Goal: Task Accomplishment & Management: Manage account settings

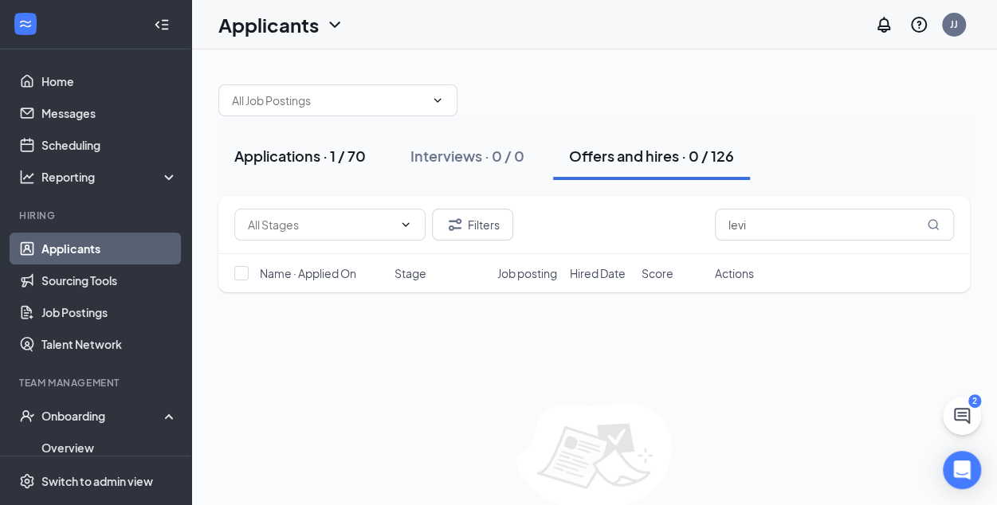
type input "levi"
click at [303, 154] on div "Applications · 1 / 70" at bounding box center [299, 156] width 131 height 20
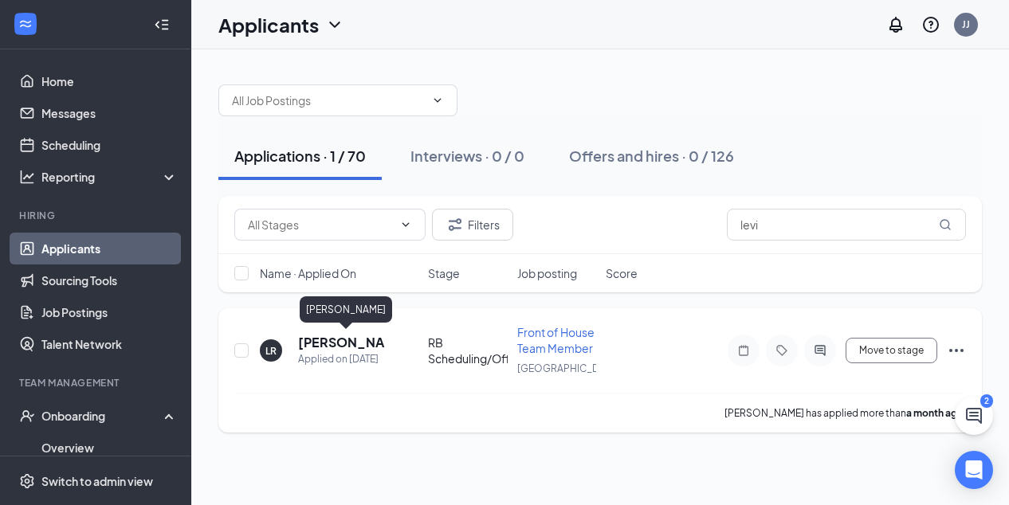
click at [347, 344] on h5 "[PERSON_NAME]" at bounding box center [341, 343] width 87 height 18
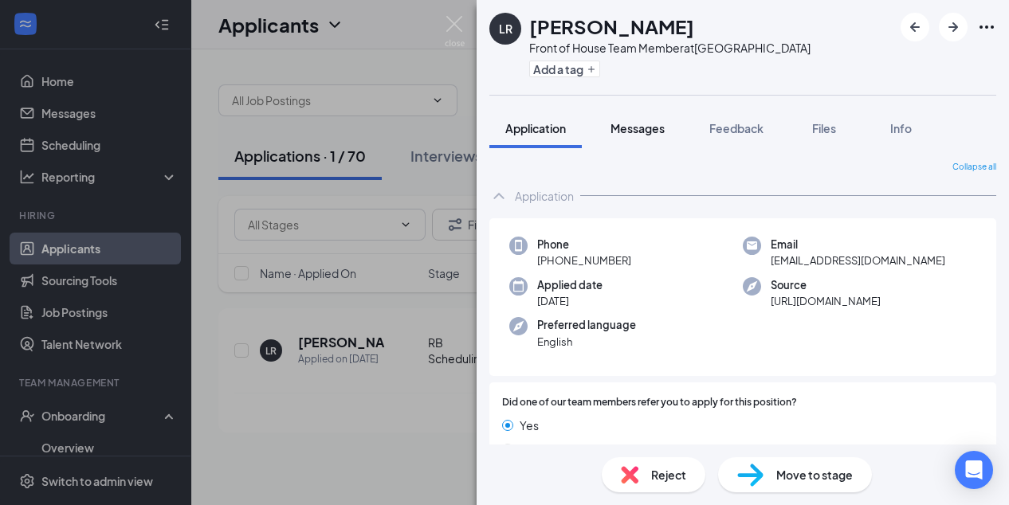
click at [652, 129] on span "Messages" at bounding box center [637, 128] width 54 height 14
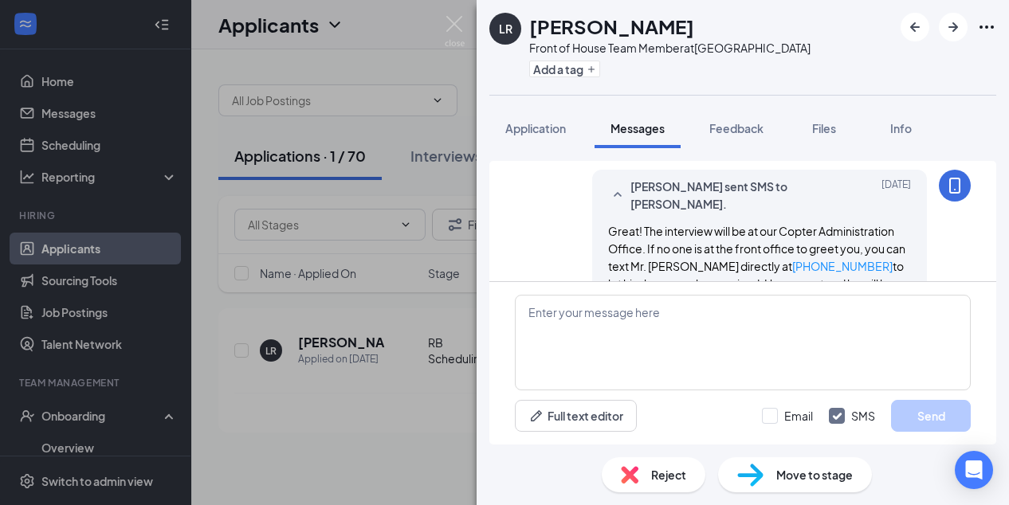
scroll to position [1173, 0]
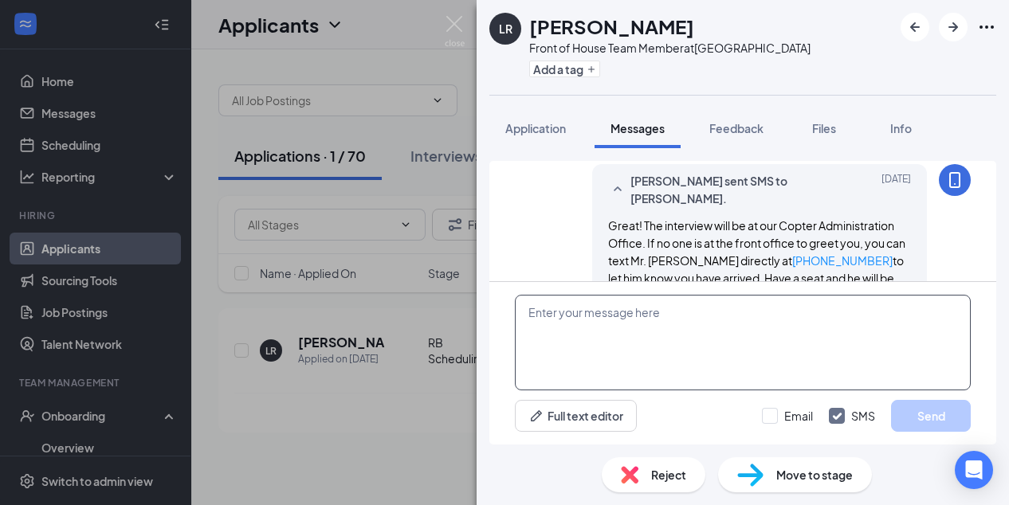
click at [542, 316] on textarea at bounding box center [743, 343] width 456 height 96
click at [527, 316] on textarea at bounding box center [743, 343] width 456 height 96
paste textarea "Hello! Congratulations and welcome to the team! Here are next steps: I will sen…"
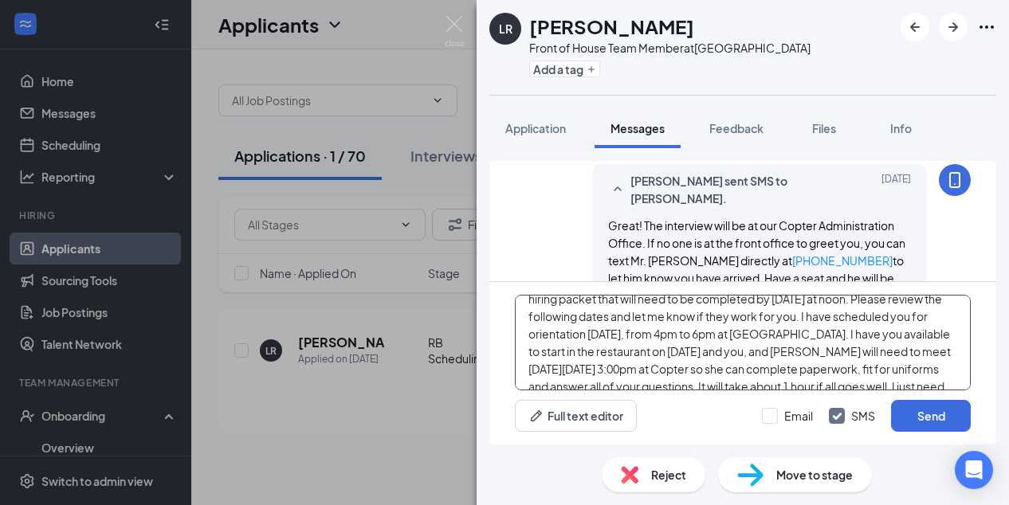
scroll to position [64, 0]
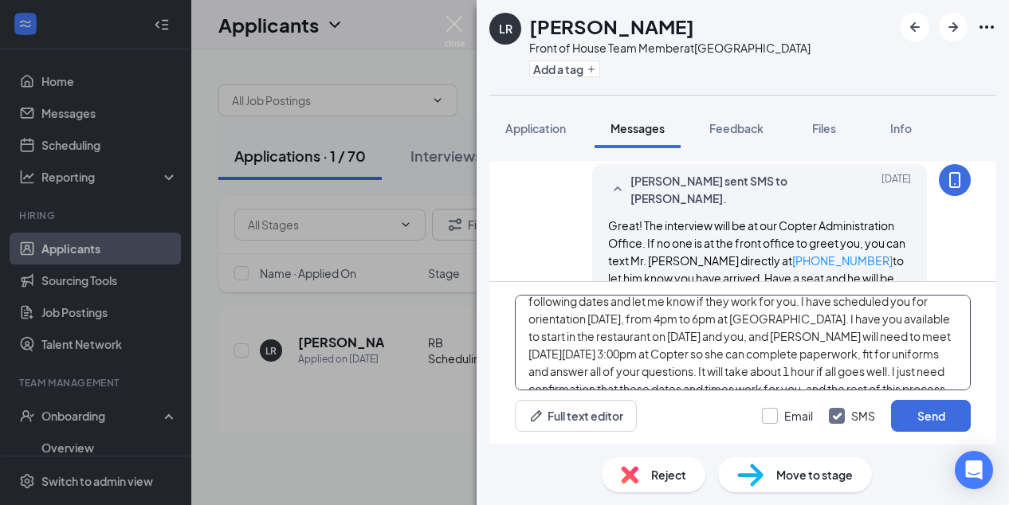
type textarea "Hello! Congratulations and welcome to the team! Here are next steps: I will sen…"
click at [767, 418] on input "Email" at bounding box center [787, 416] width 51 height 16
checkbox input "true"
click at [924, 416] on button "Send" at bounding box center [931, 416] width 80 height 32
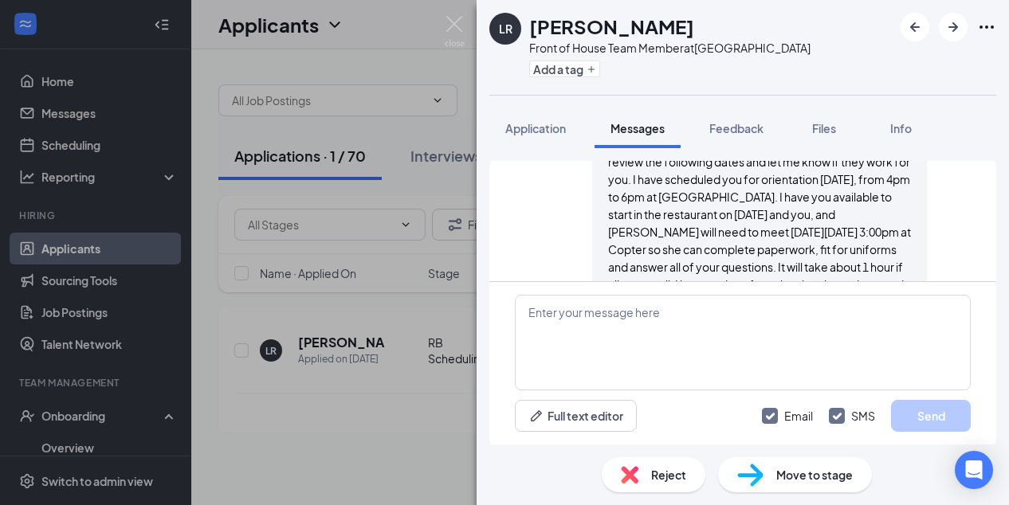
scroll to position [1941, 0]
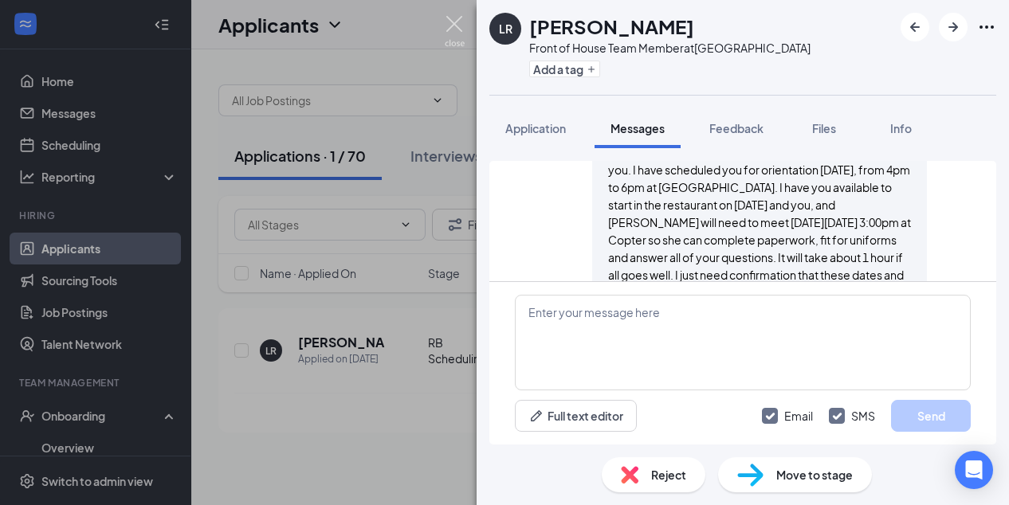
click at [452, 26] on img at bounding box center [455, 31] width 20 height 31
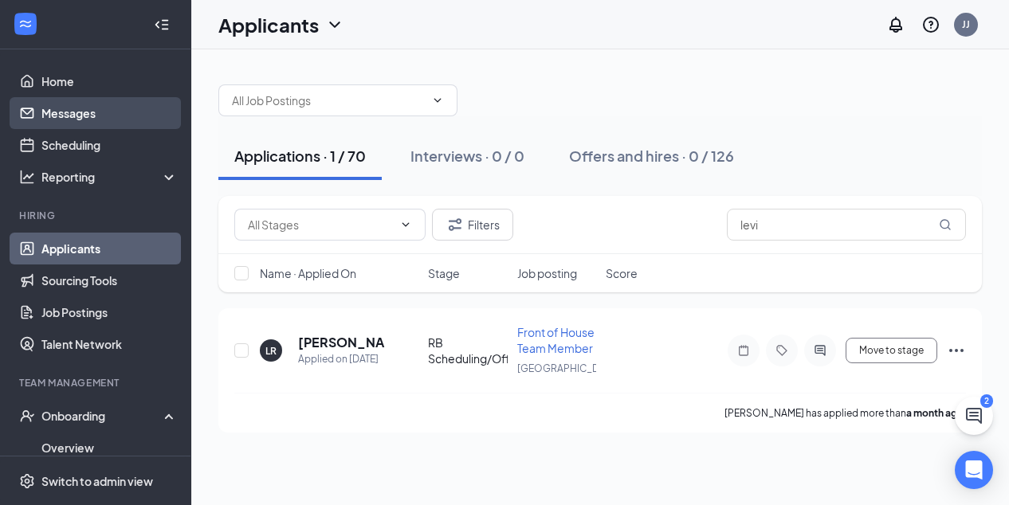
click at [63, 108] on link "Messages" at bounding box center [109, 113] width 136 height 32
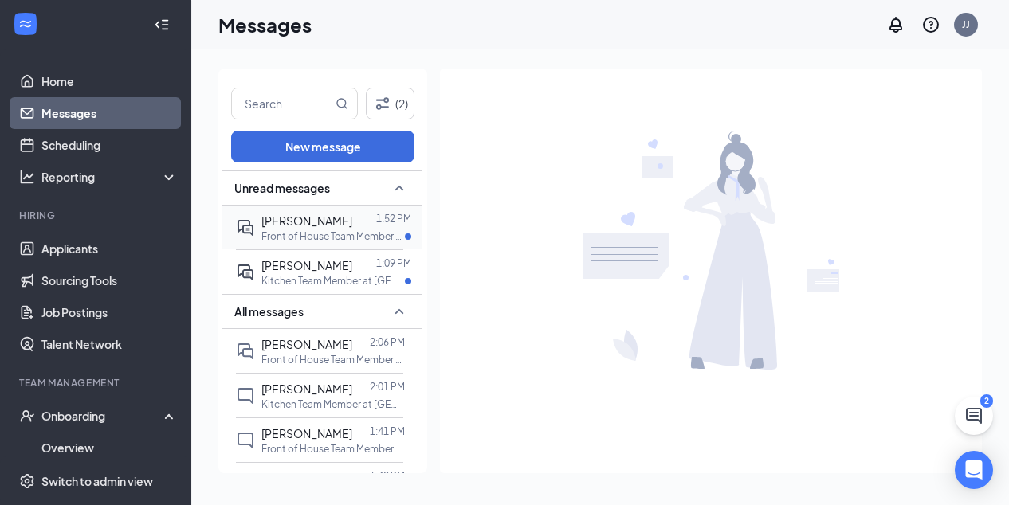
click at [324, 232] on p "Front of House Team Member at [GEOGRAPHIC_DATA]" at bounding box center [332, 237] width 143 height 14
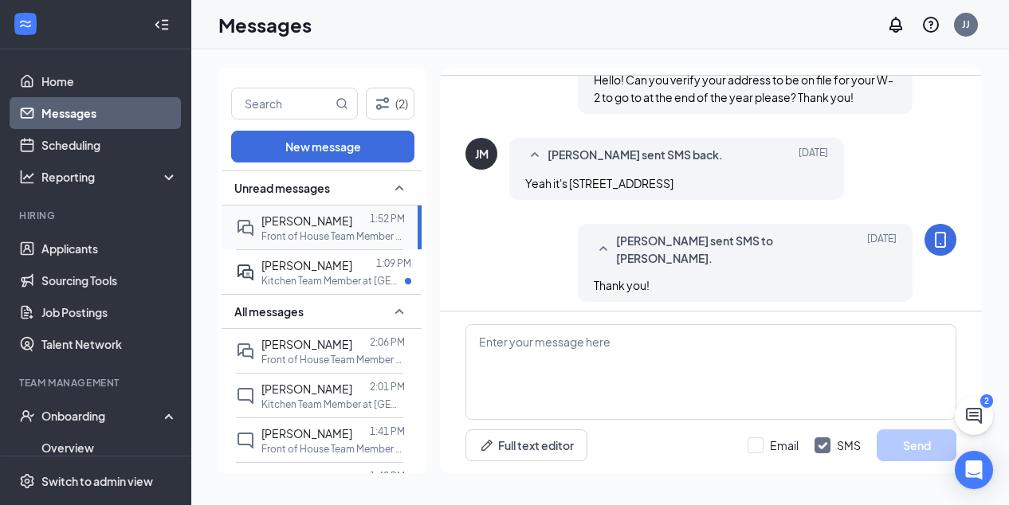
scroll to position [1232, 0]
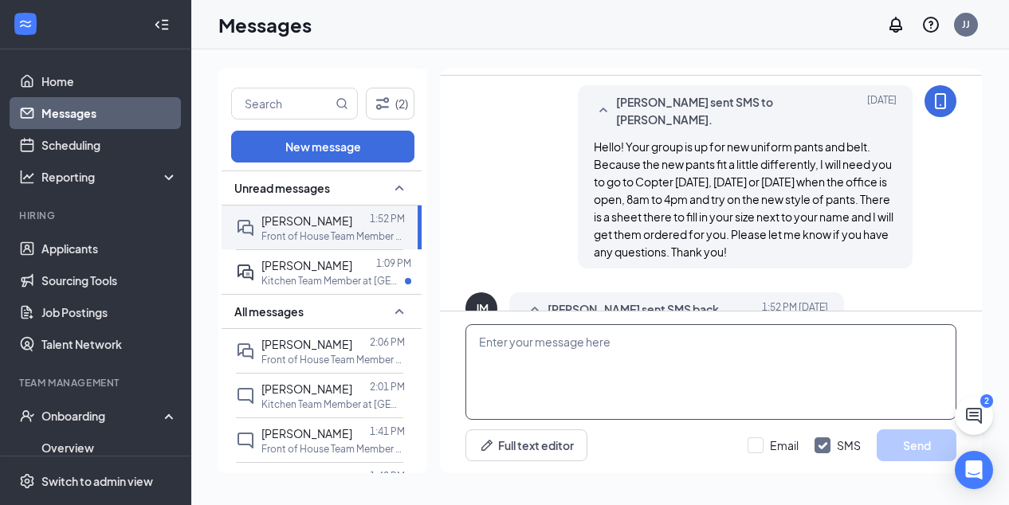
click at [496, 345] on textarea at bounding box center [710, 372] width 491 height 96
click at [562, 342] on textarea "Okay someone will be there until 4pm." at bounding box center [710, 372] width 491 height 96
click at [716, 346] on textarea "Okay someone should be there until 4pm." at bounding box center [710, 372] width 491 height 96
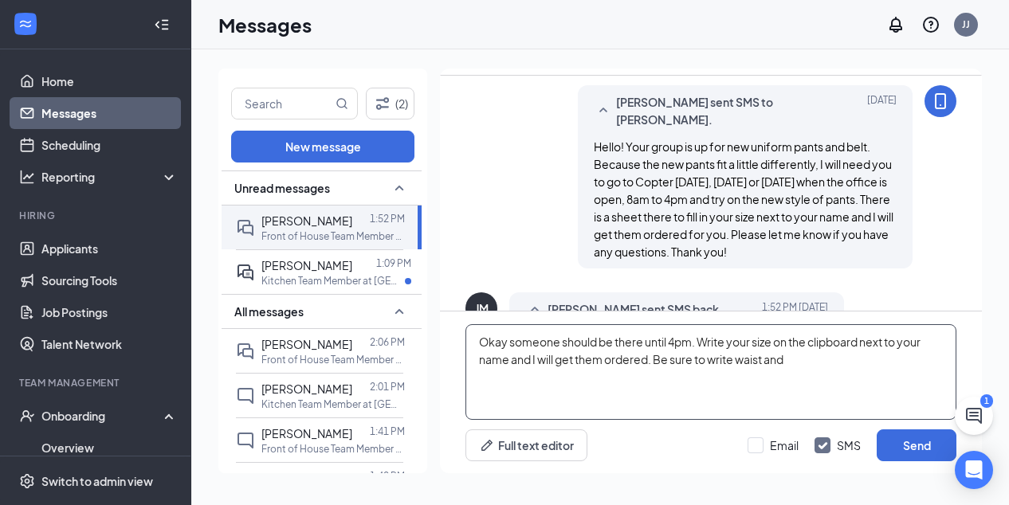
click at [815, 361] on textarea "Okay someone should be there until 4pm. Write your size on the clipboard next t…" at bounding box center [710, 372] width 491 height 96
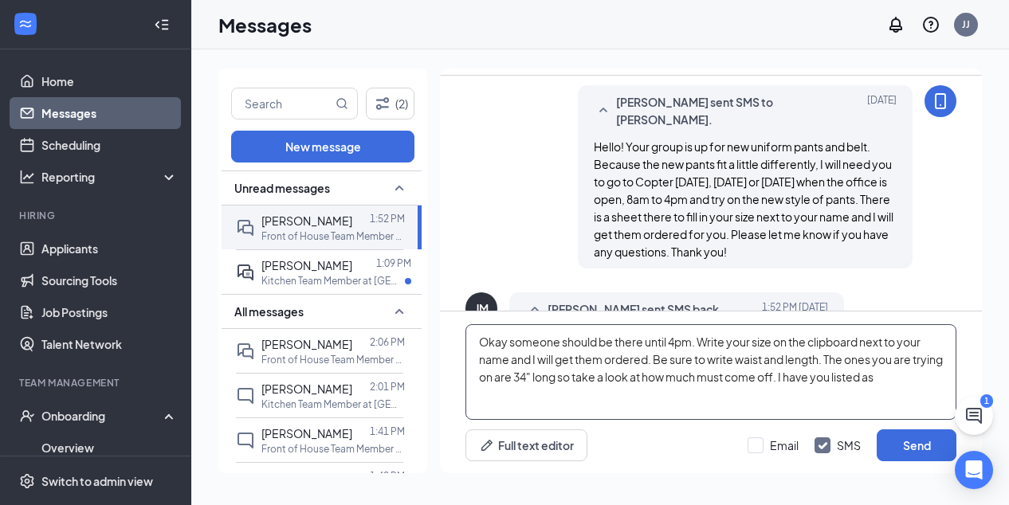
type textarea "Okay someone should be there until 4pm. Write your size on the clipboard next t…"
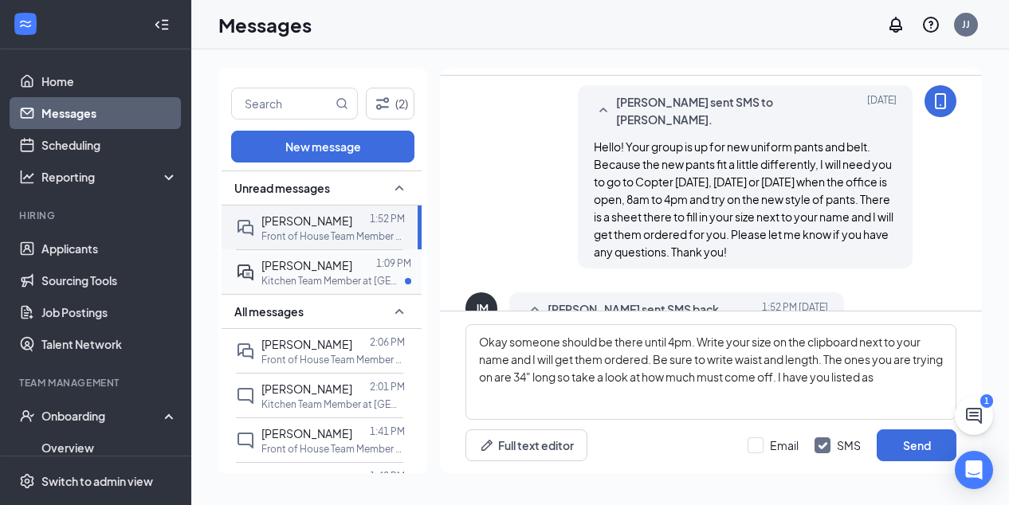
click at [301, 277] on p "Kitchen Team Member at [GEOGRAPHIC_DATA]" at bounding box center [332, 281] width 143 height 14
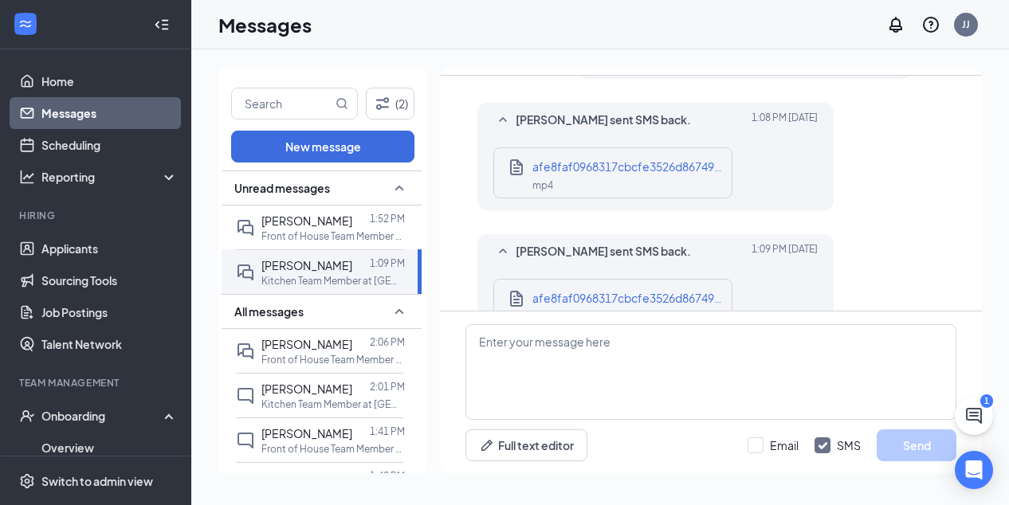
scroll to position [223, 0]
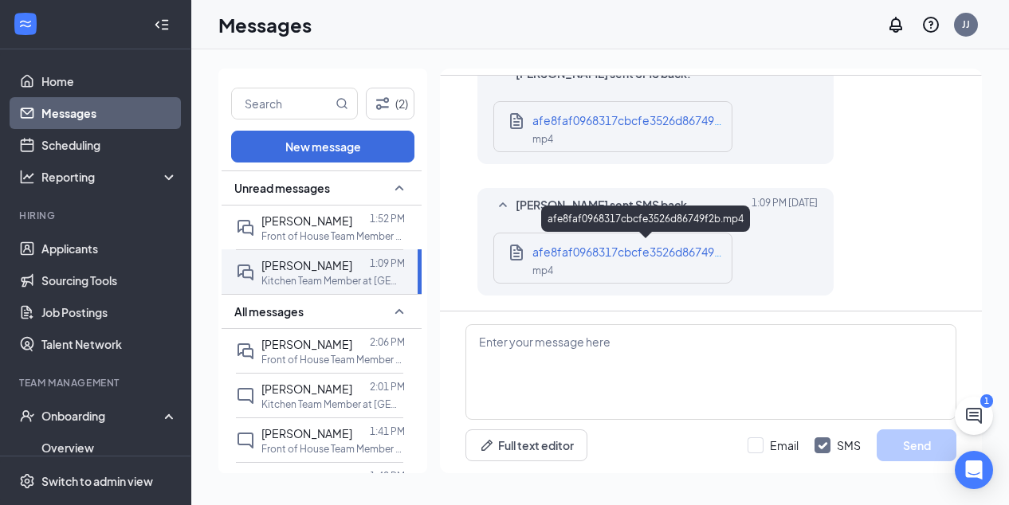
click at [641, 246] on span "afe8faf0968317cbcfe3526d86749f2b.mp4" at bounding box center [645, 252] width 227 height 14
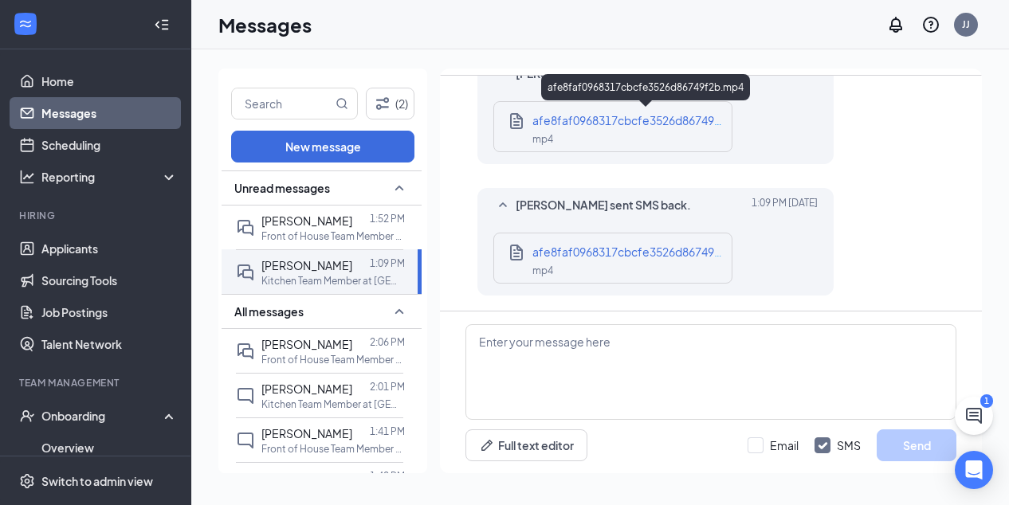
click at [660, 126] on div "afe8faf0968317cbcfe3526d86749f2b.mp4" at bounding box center [627, 121] width 191 height 18
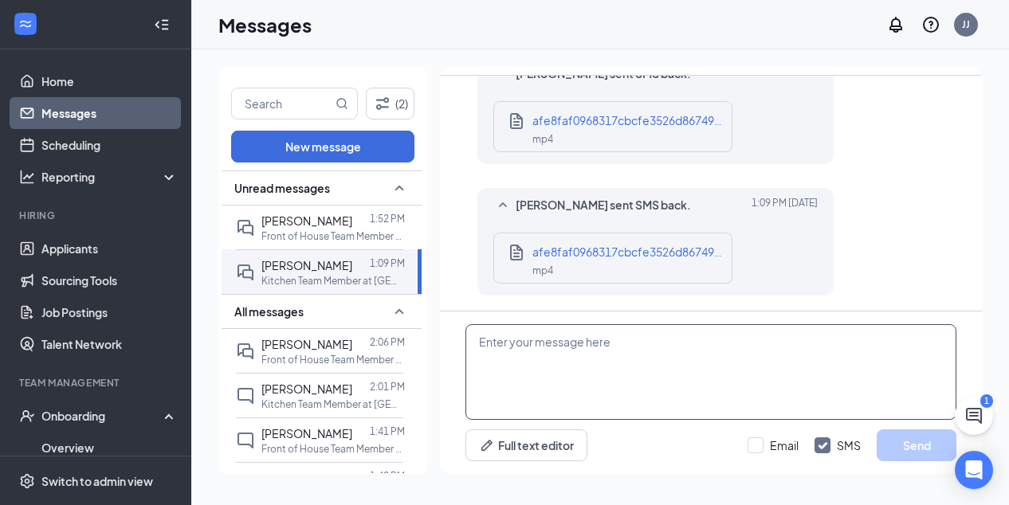
click at [567, 347] on textarea at bounding box center [710, 372] width 491 height 96
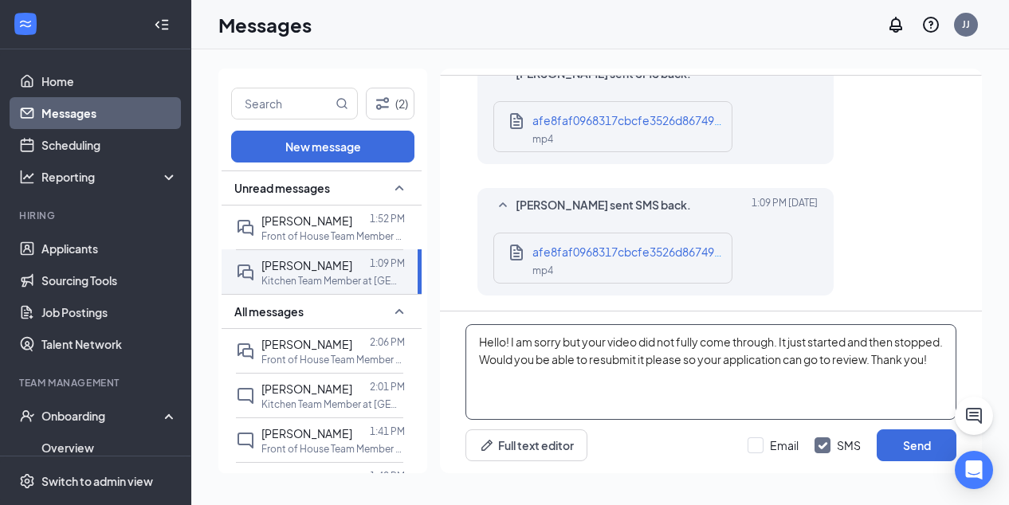
click at [921, 358] on textarea "Hello! I am sorry but your video did not fully come through. It just started an…" at bounding box center [710, 372] width 491 height 96
type textarea "Hello! I am sorry but your video did not fully come through. It just started an…"
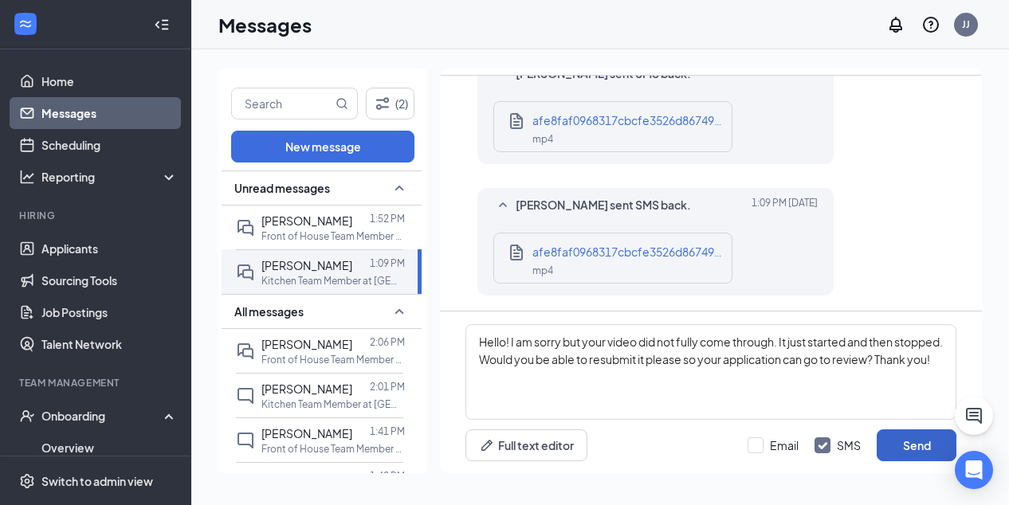
click at [909, 444] on button "Send" at bounding box center [917, 446] width 80 height 32
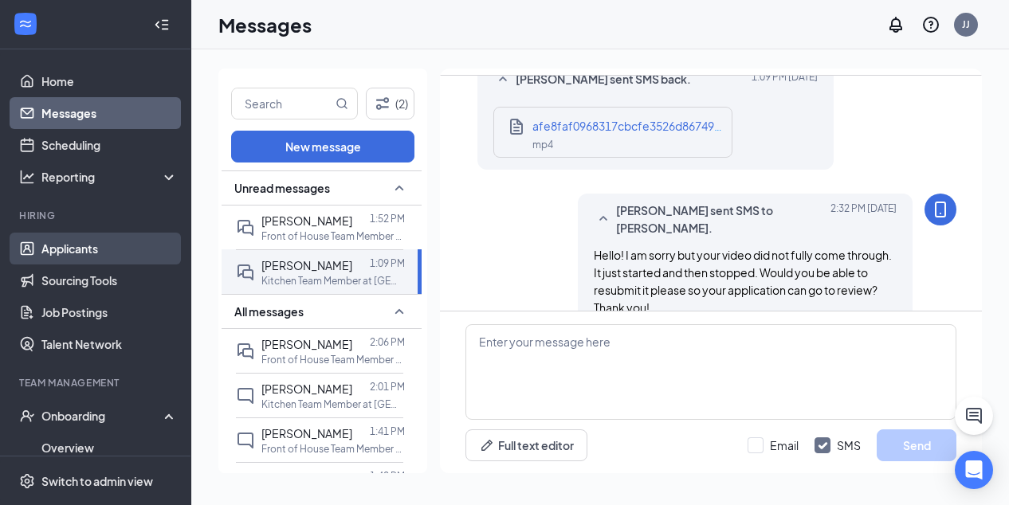
scroll to position [378, 0]
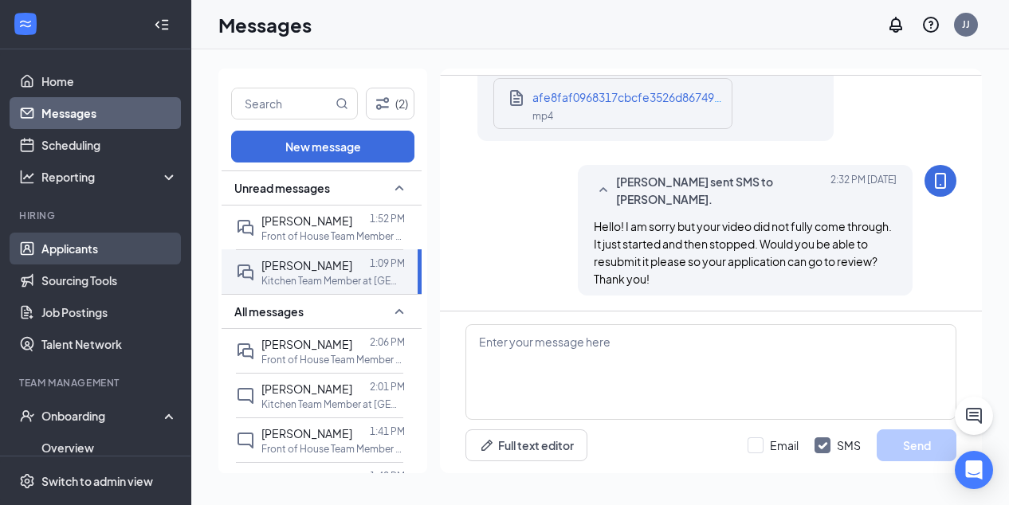
click at [87, 252] on link "Applicants" at bounding box center [109, 249] width 136 height 32
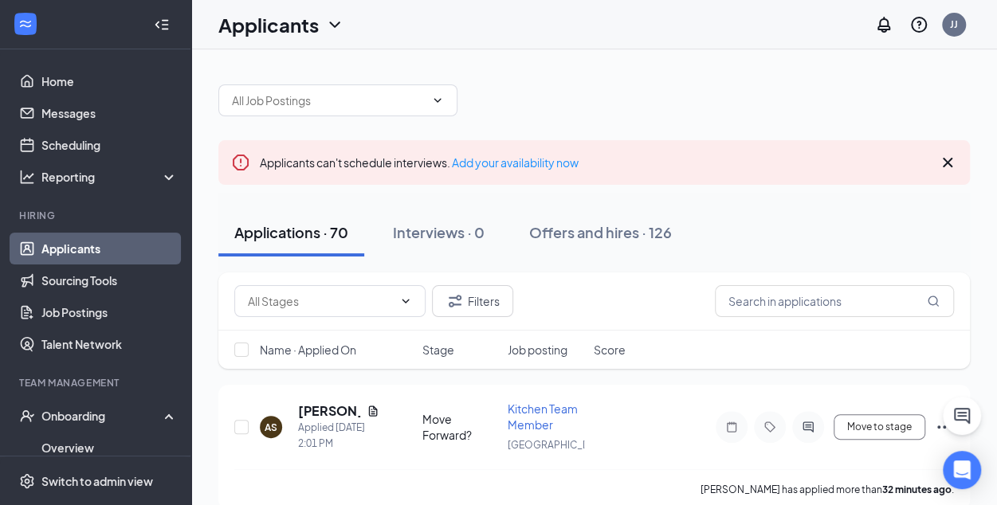
click at [945, 159] on icon "Cross" at bounding box center [948, 163] width 10 height 10
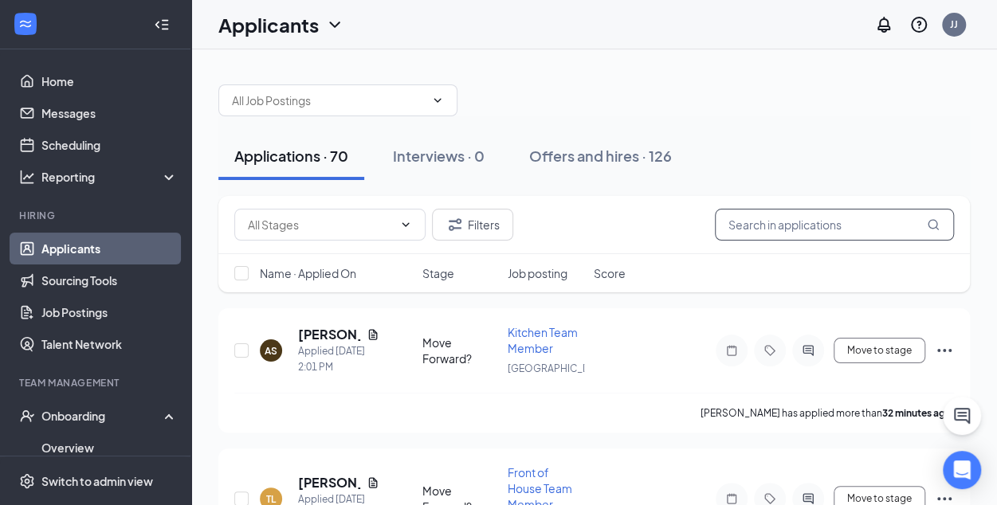
click at [758, 231] on input "text" at bounding box center [834, 225] width 239 height 32
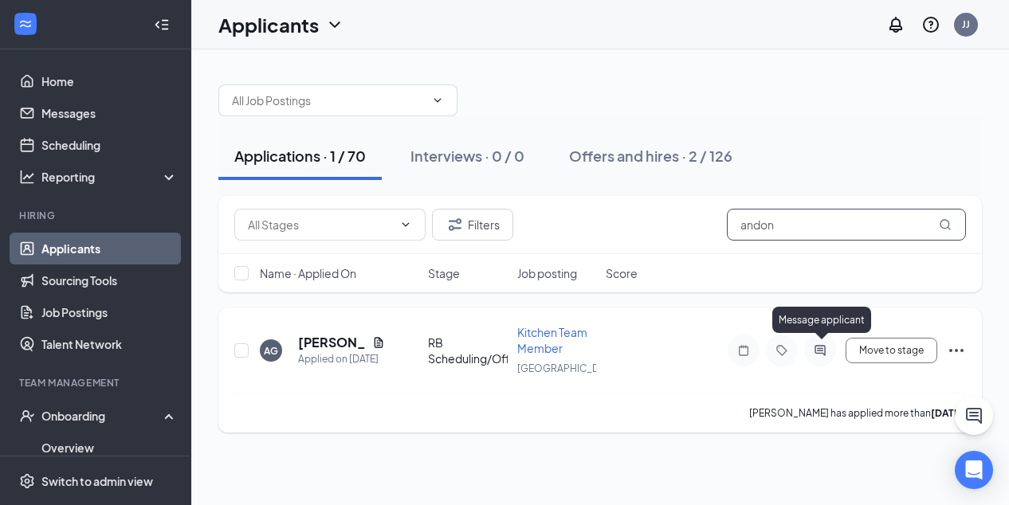
type input "andon"
click at [821, 351] on icon "ActiveChat" at bounding box center [819, 350] width 10 height 10
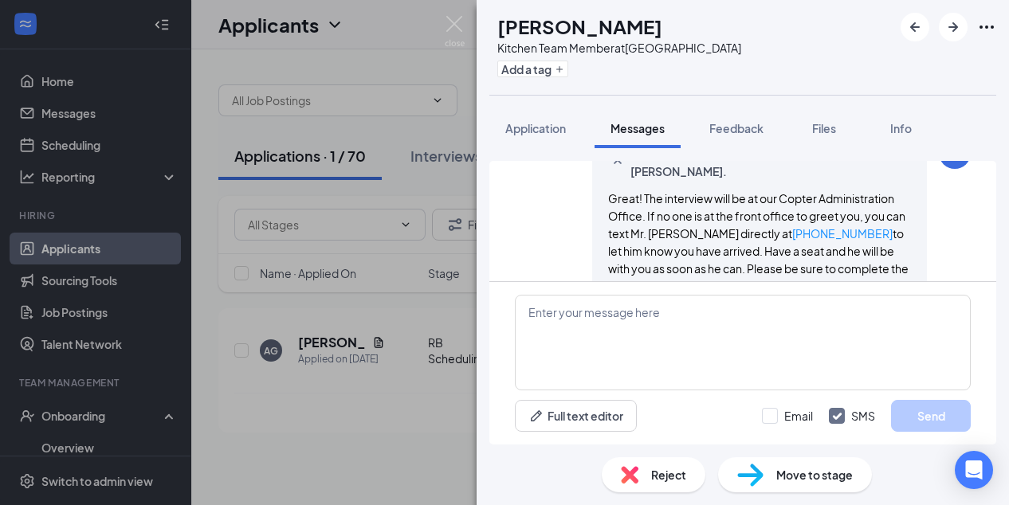
scroll to position [1264, 0]
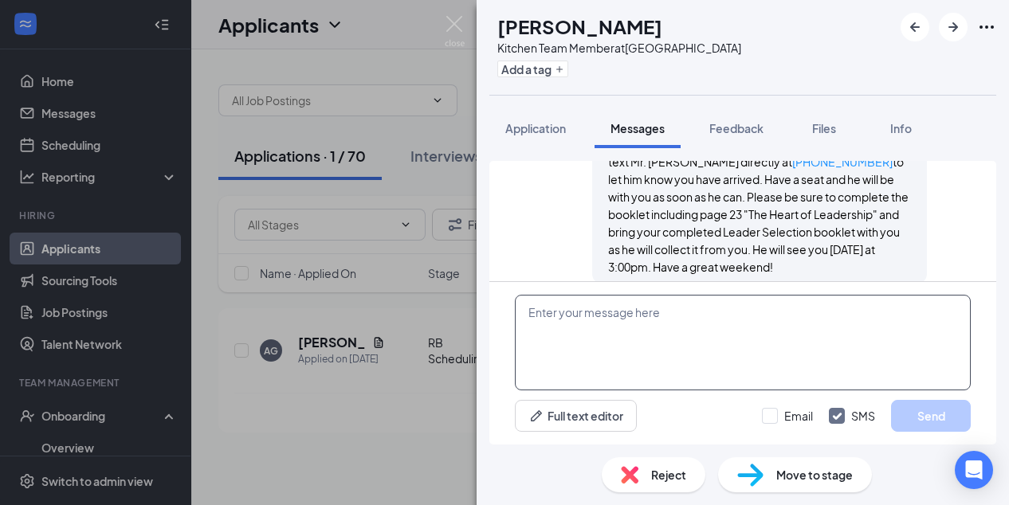
click at [595, 318] on textarea at bounding box center [743, 343] width 456 height 96
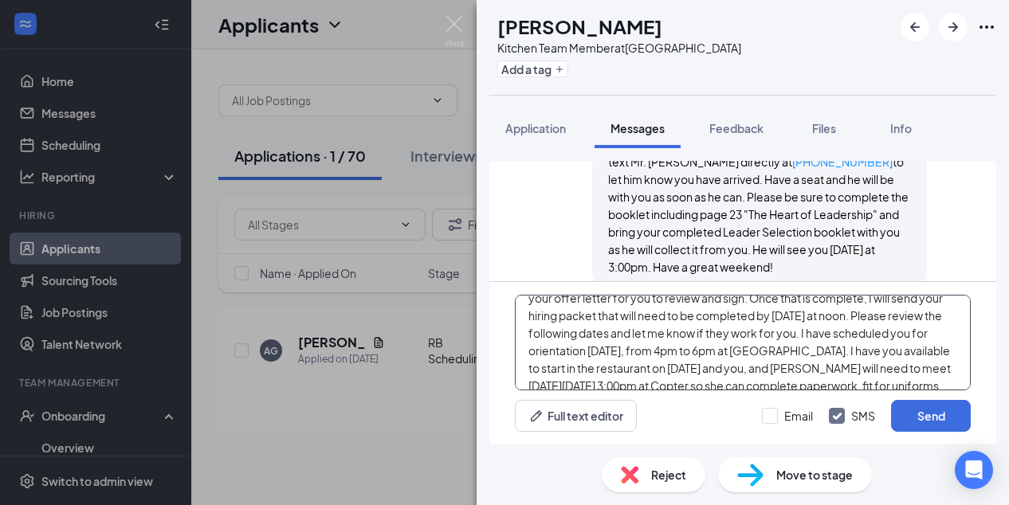
scroll to position [64, 0]
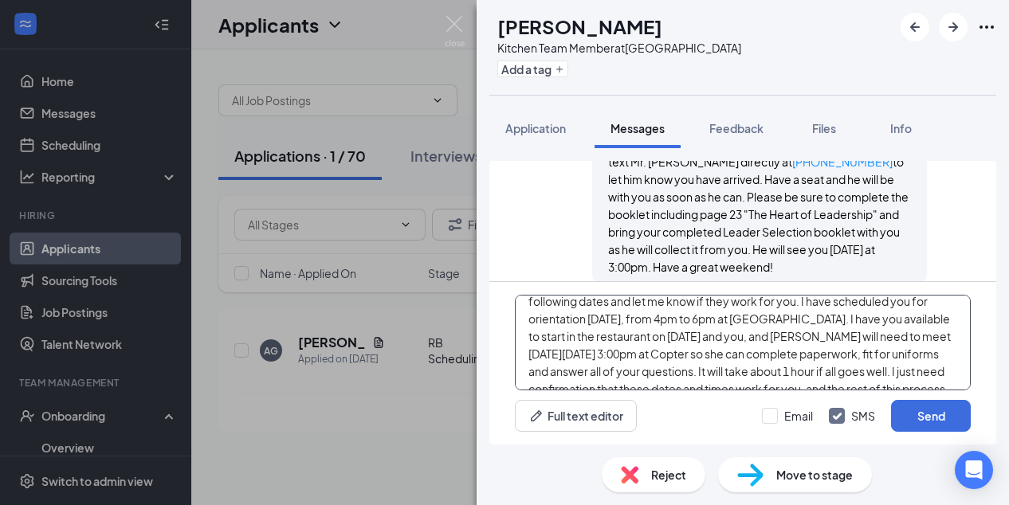
click at [710, 355] on textarea "Hello! Congratulations and welcome to the team! Here are next steps: I will sen…" at bounding box center [743, 343] width 456 height 96
click at [822, 356] on textarea "Hello! Congratulations and welcome to the team! Here are next steps: I will sen…" at bounding box center [743, 343] width 456 height 96
click at [859, 355] on textarea "Hello! Congratulations and welcome to the team! Here are next steps: I will sen…" at bounding box center [743, 343] width 456 height 96
click at [881, 355] on textarea "Hello! Congratulations and welcome to the team! Here are next steps: I will sen…" at bounding box center [743, 343] width 456 height 96
type textarea "Hello! Congratulations and welcome to the team! Here are next steps: I will sen…"
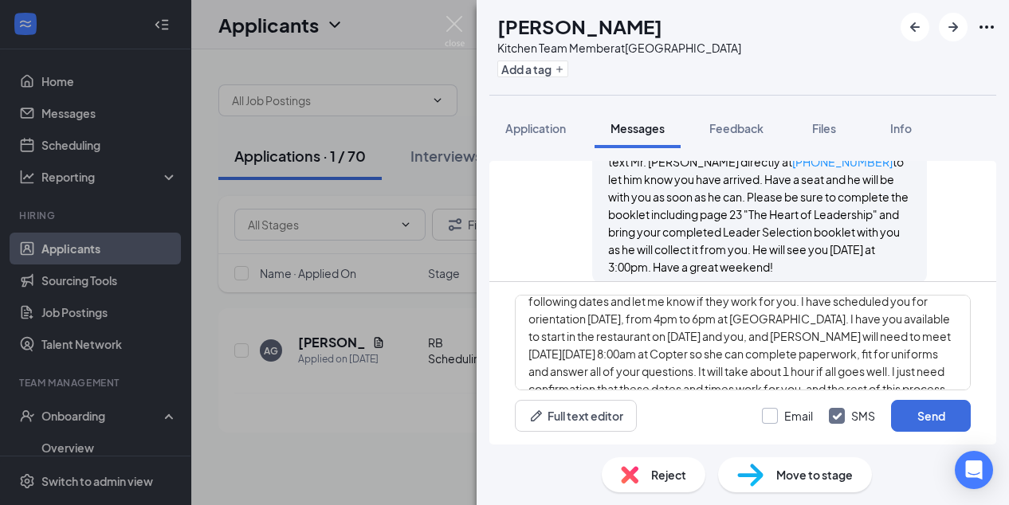
click at [769, 413] on input "Email" at bounding box center [787, 416] width 51 height 16
checkbox input "true"
click at [928, 414] on button "Send" at bounding box center [931, 416] width 80 height 32
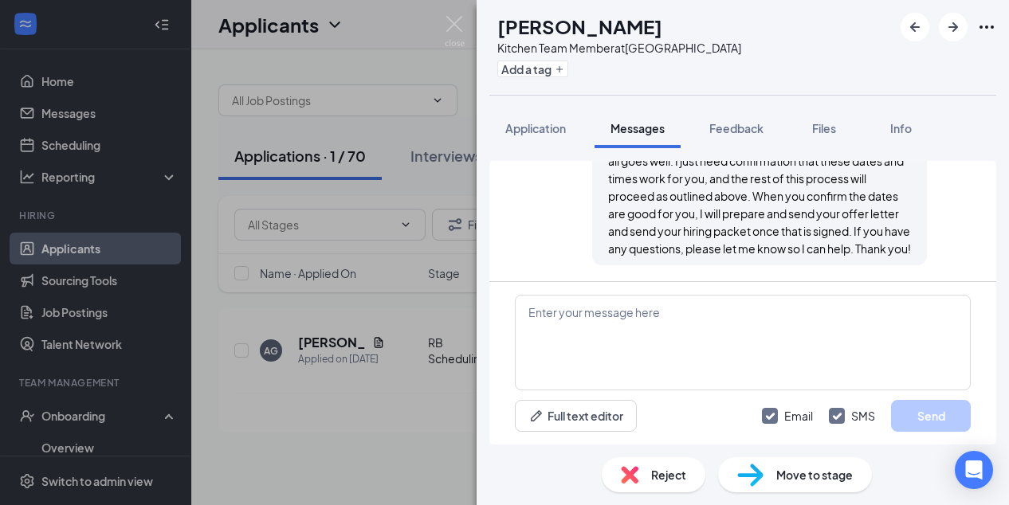
scroll to position [2064, 0]
click at [454, 16] on img at bounding box center [455, 31] width 20 height 31
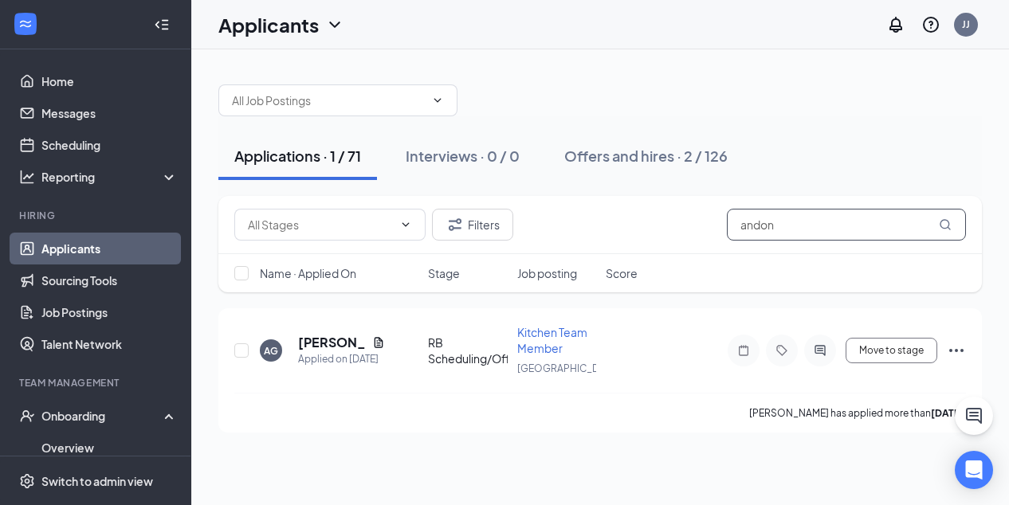
drag, startPoint x: 797, startPoint y: 221, endPoint x: 615, endPoint y: 232, distance: 182.0
click at [615, 232] on div "Filters andon" at bounding box center [600, 225] width 732 height 32
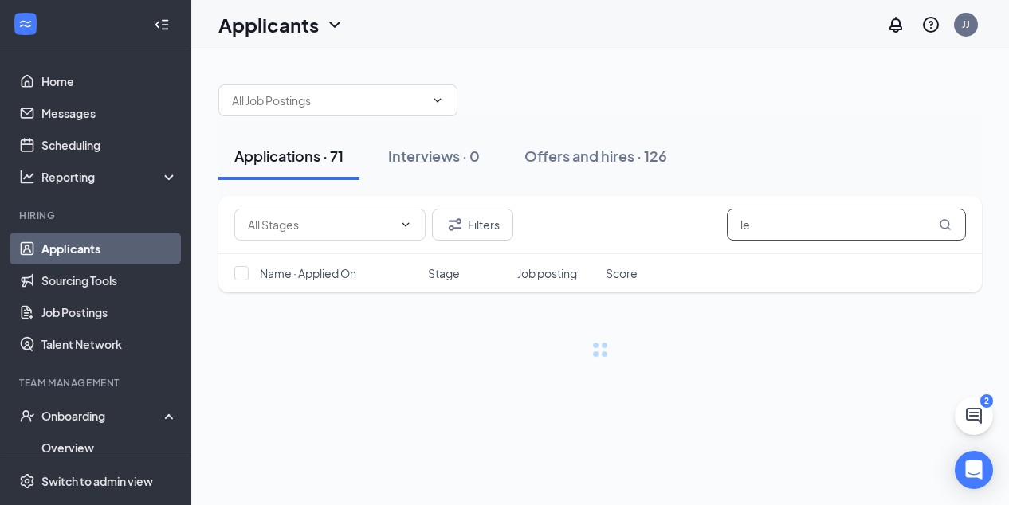
type input "l"
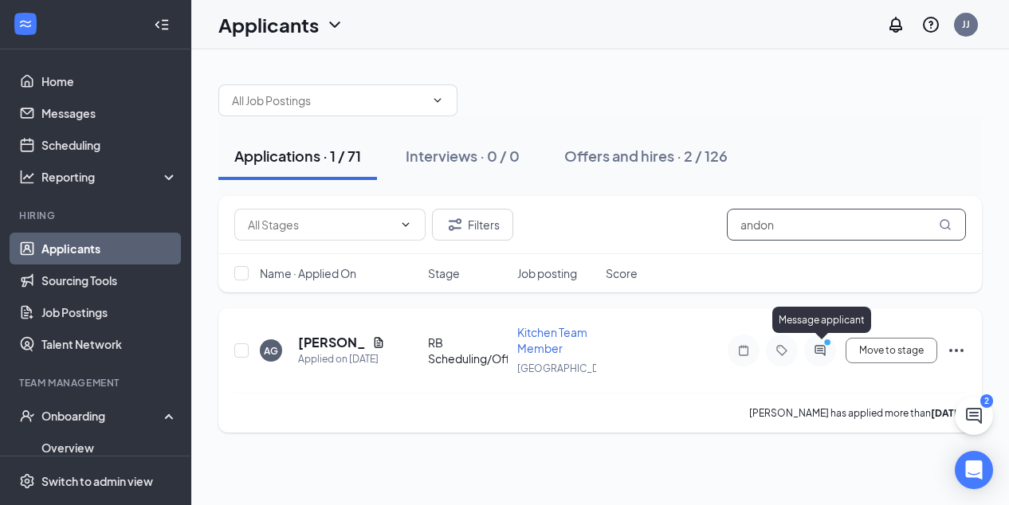
type input "andon"
click at [821, 350] on icon "ActiveChat" at bounding box center [819, 350] width 10 height 10
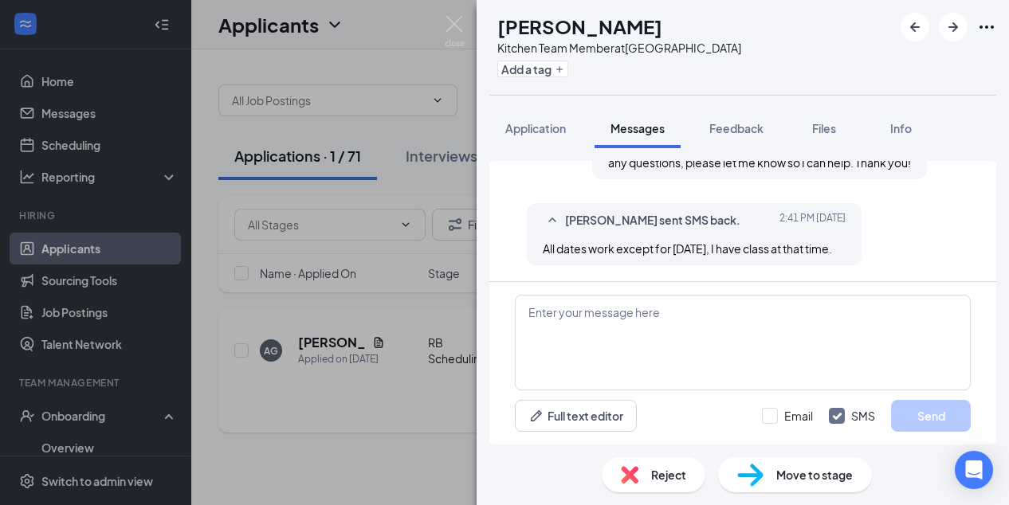
scroll to position [1898, 0]
click at [628, 316] on textarea at bounding box center [743, 343] width 456 height 96
type textarea "Wed. at 8:00am?"
click at [912, 417] on button "Send" at bounding box center [931, 416] width 80 height 32
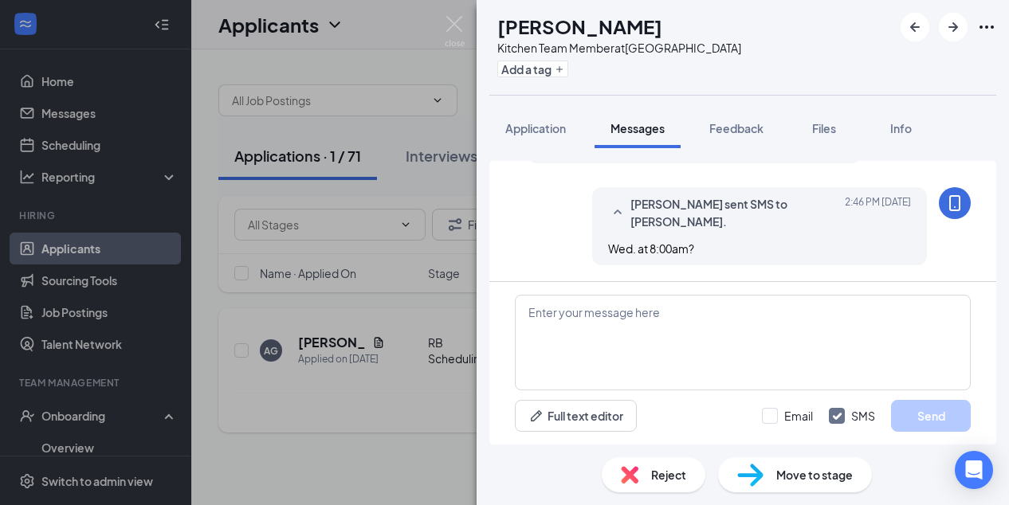
scroll to position [2000, 0]
click at [449, 22] on img at bounding box center [455, 31] width 20 height 31
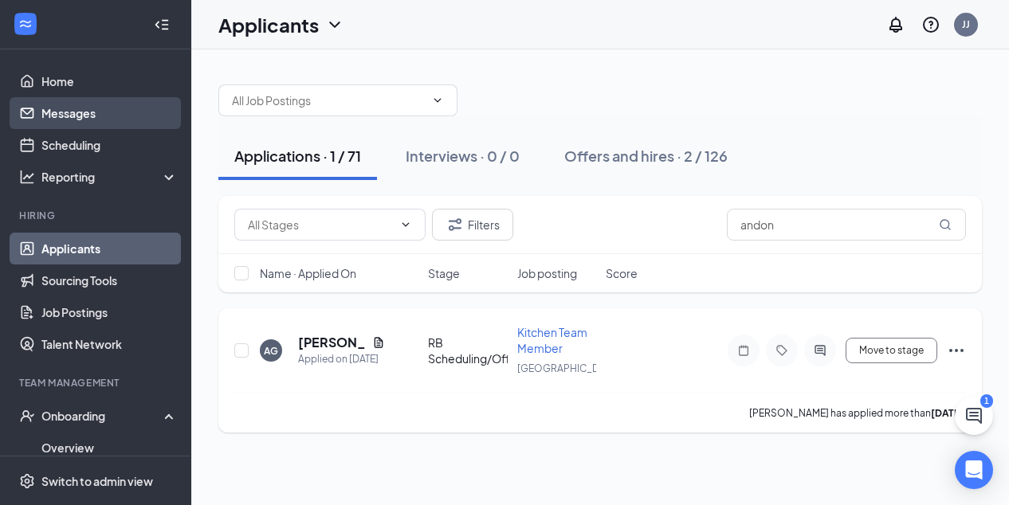
click at [70, 110] on link "Messages" at bounding box center [109, 113] width 136 height 32
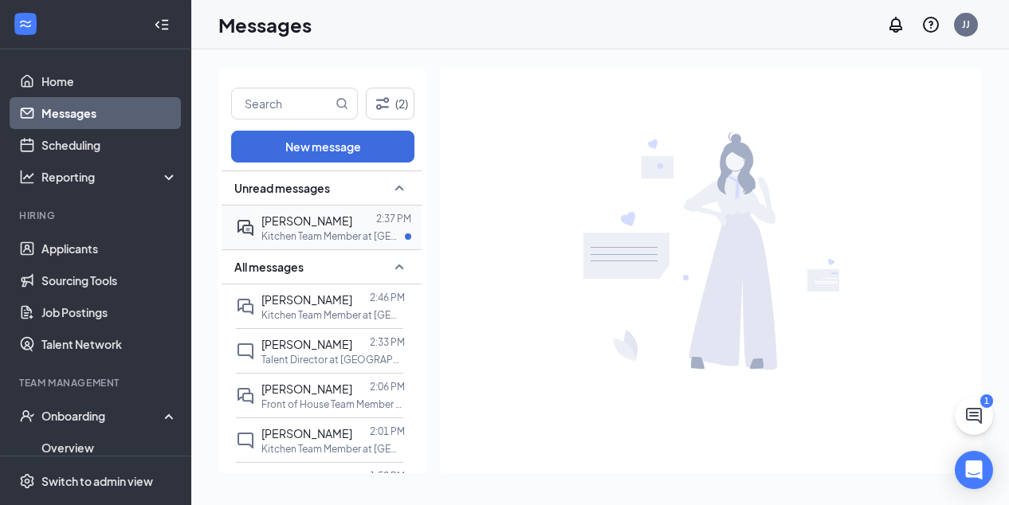
click at [332, 230] on p "Kitchen Team Member at [GEOGRAPHIC_DATA]" at bounding box center [332, 237] width 143 height 14
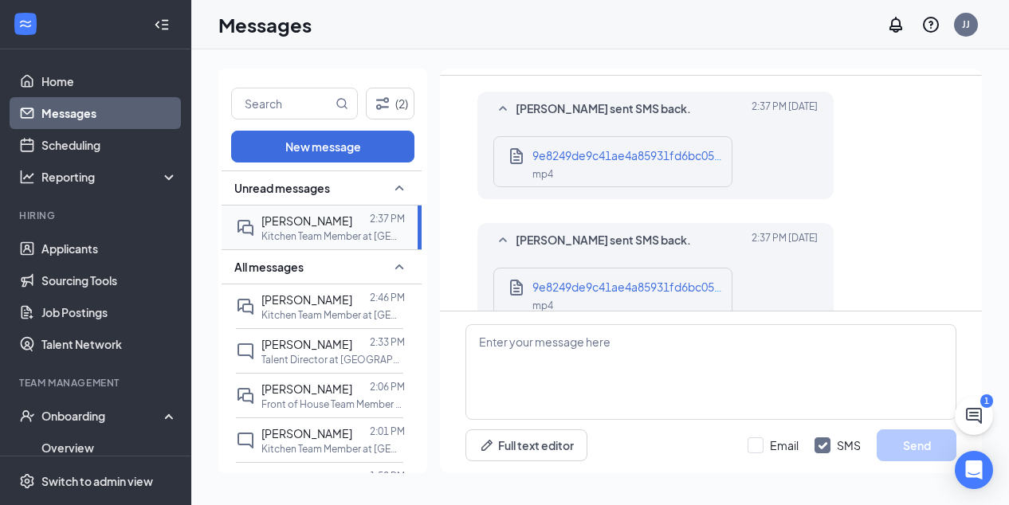
scroll to position [641, 0]
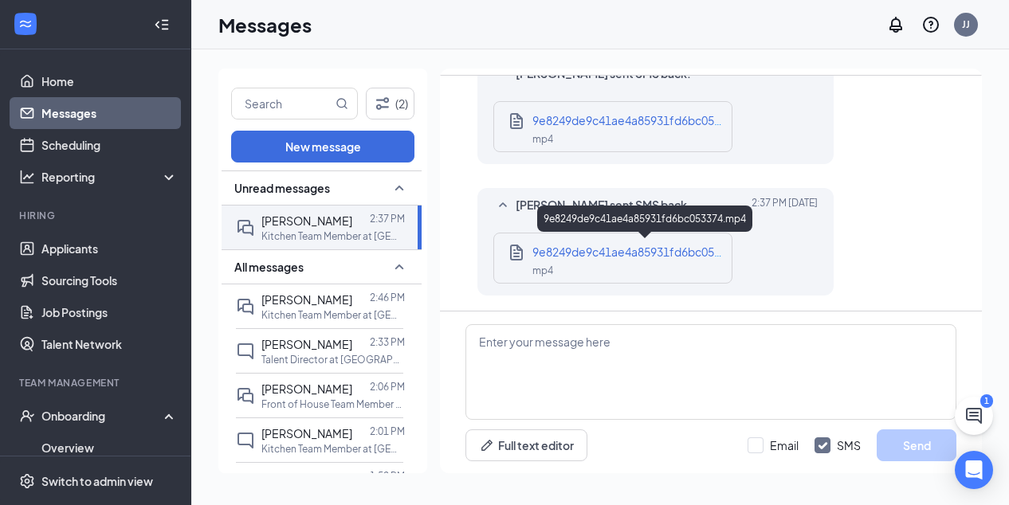
click at [645, 251] on span "9e8249de9c41ae4a85931fd6bc053374.mp4" at bounding box center [649, 252] width 234 height 14
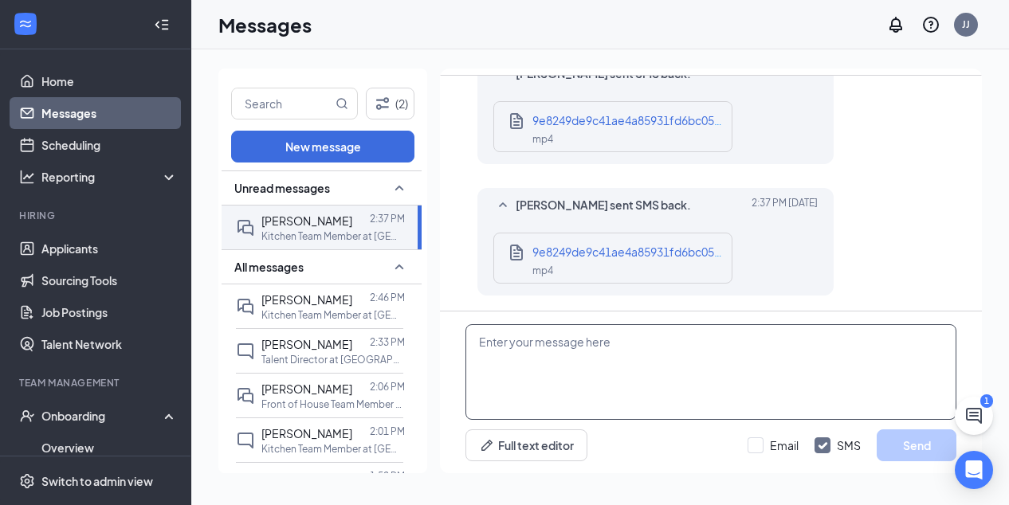
click at [575, 351] on textarea at bounding box center [710, 372] width 491 height 96
type textarea "It did the same thing."
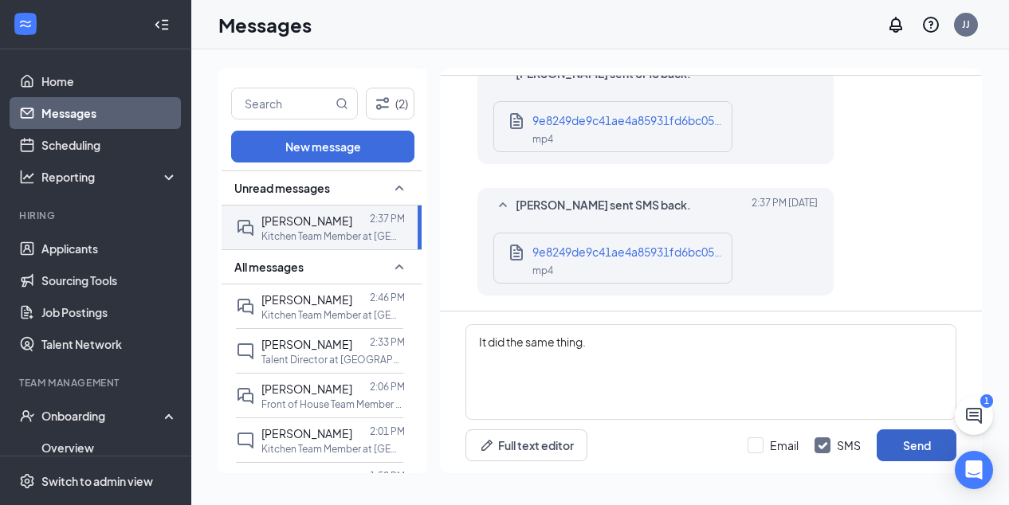
click at [907, 447] on button "Send" at bounding box center [917, 446] width 80 height 32
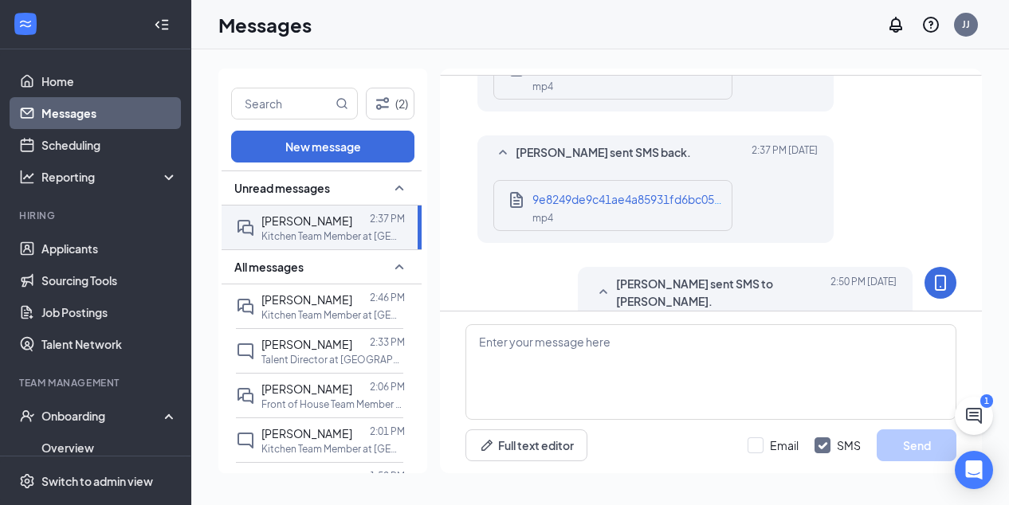
scroll to position [743, 0]
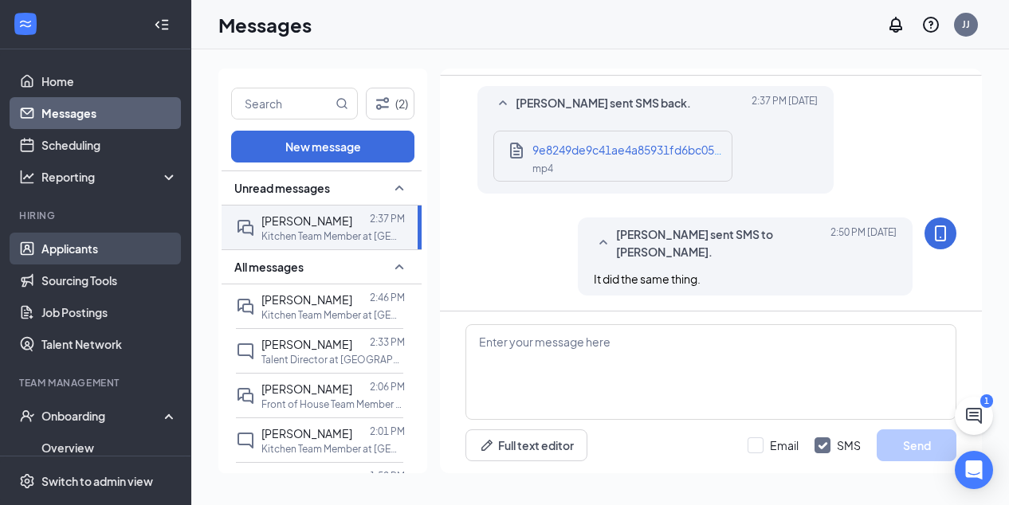
click at [80, 249] on link "Applicants" at bounding box center [109, 249] width 136 height 32
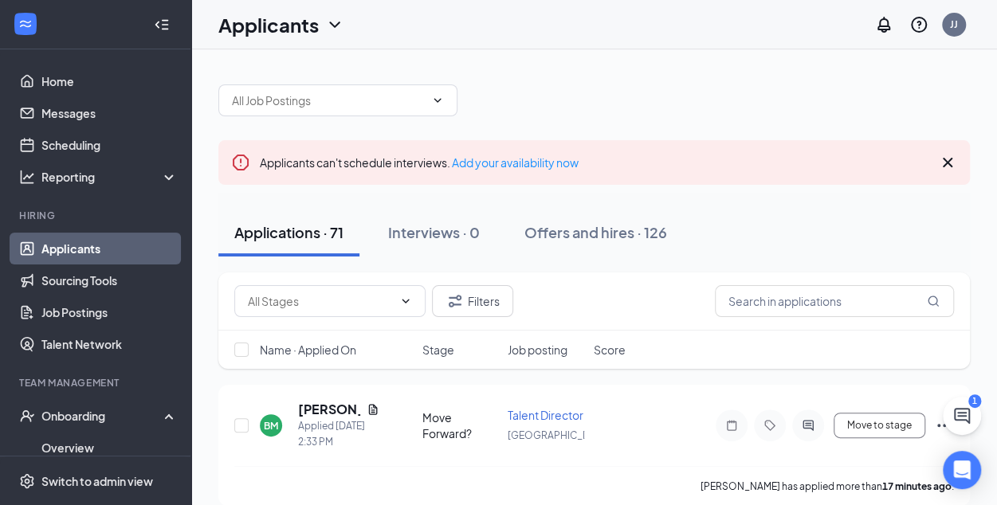
click at [954, 157] on icon "Cross" at bounding box center [947, 162] width 19 height 19
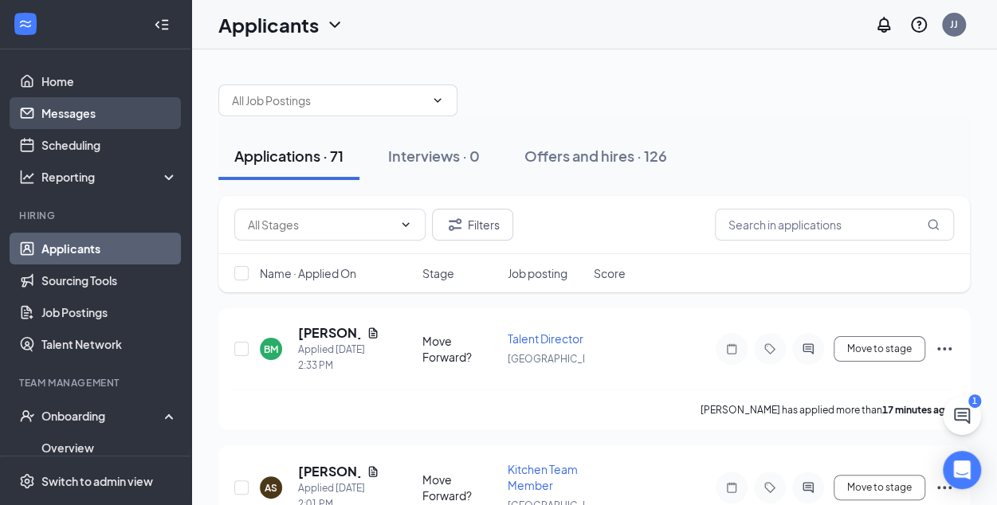
click at [77, 114] on link "Messages" at bounding box center [109, 113] width 136 height 32
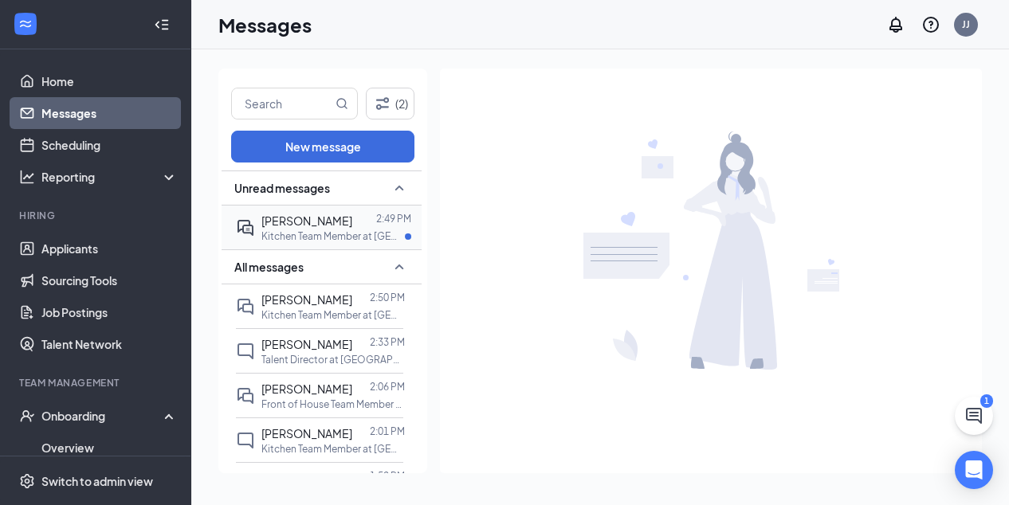
click at [325, 237] on p "Kitchen Team Member at [GEOGRAPHIC_DATA]" at bounding box center [332, 237] width 143 height 14
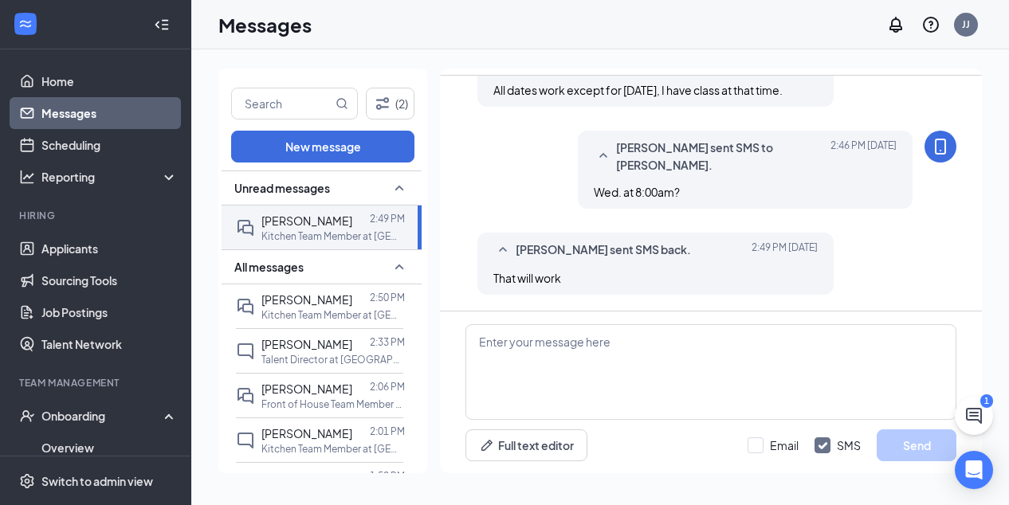
scroll to position [1748, 0]
click at [74, 248] on link "Applicants" at bounding box center [109, 249] width 136 height 32
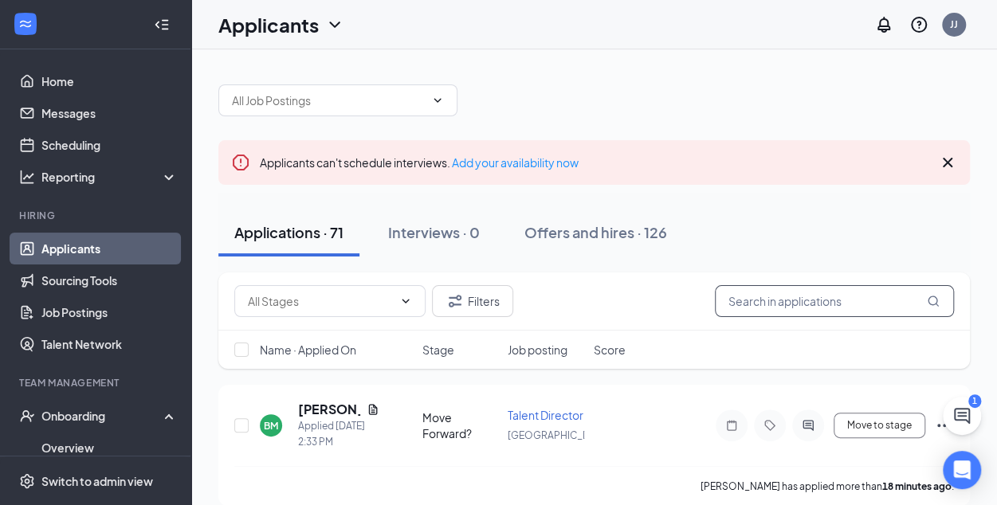
click at [763, 304] on input "text" at bounding box center [834, 301] width 239 height 32
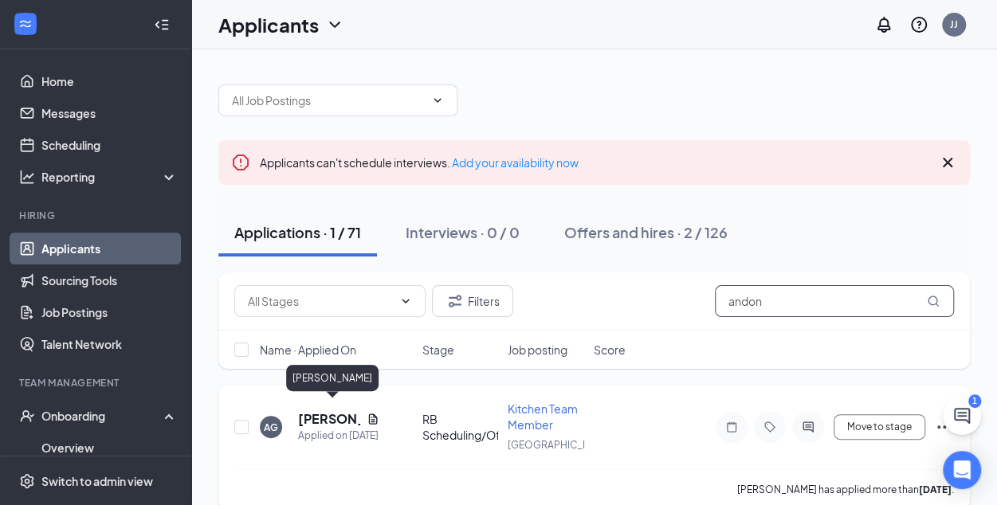
type input "andon"
click at [333, 410] on h5 "[PERSON_NAME]" at bounding box center [329, 419] width 62 height 18
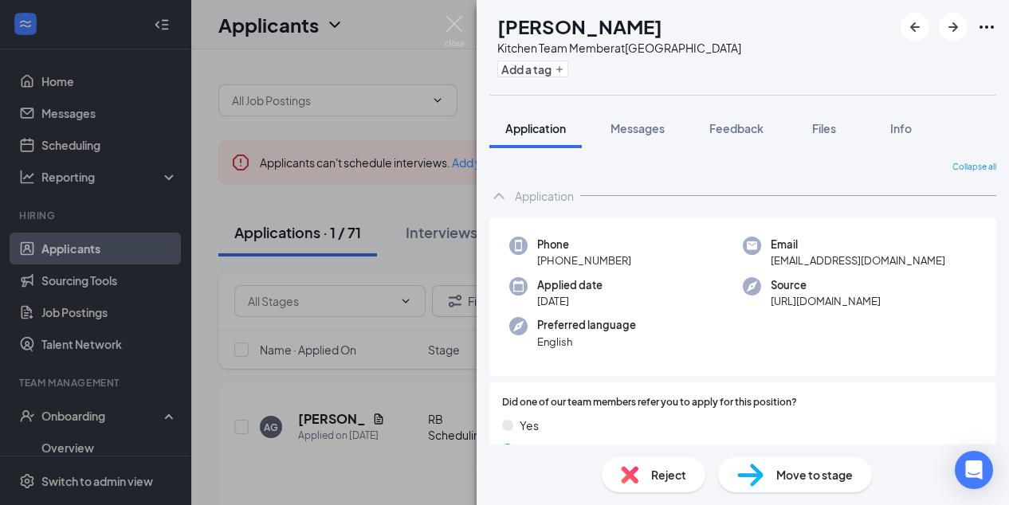
click at [814, 473] on span "Move to stage" at bounding box center [814, 475] width 77 height 18
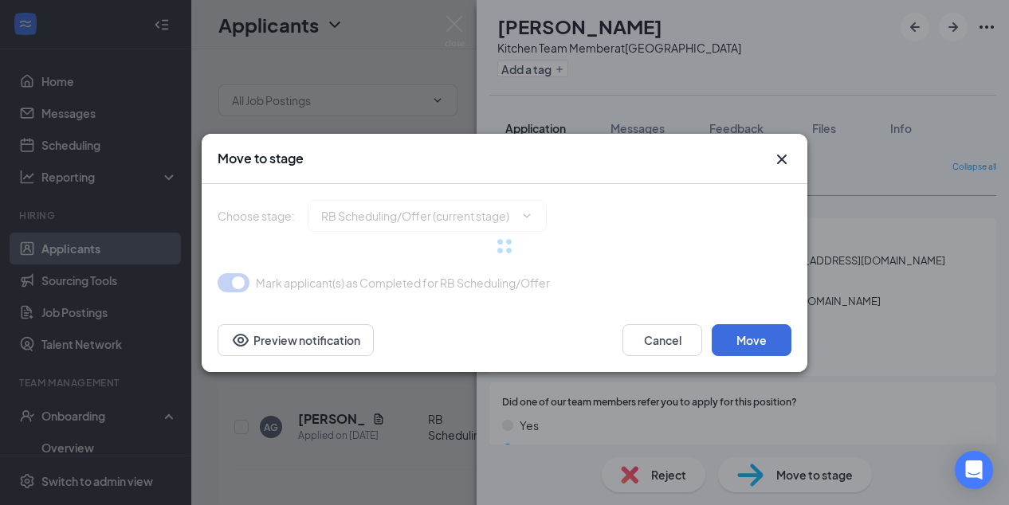
type input "Offer Letter (next stage)"
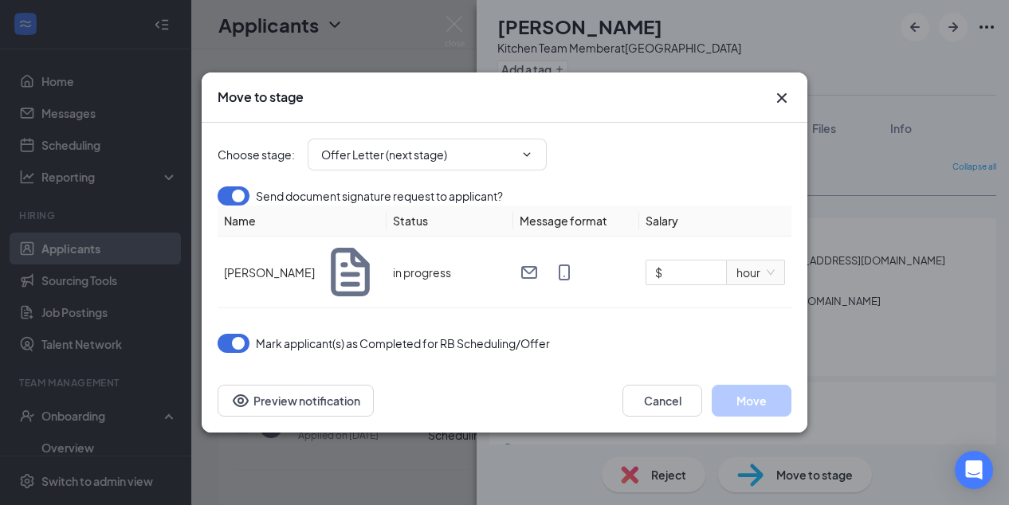
click at [237, 343] on button "button" at bounding box center [234, 343] width 32 height 19
click at [686, 285] on input "$" at bounding box center [686, 273] width 80 height 24
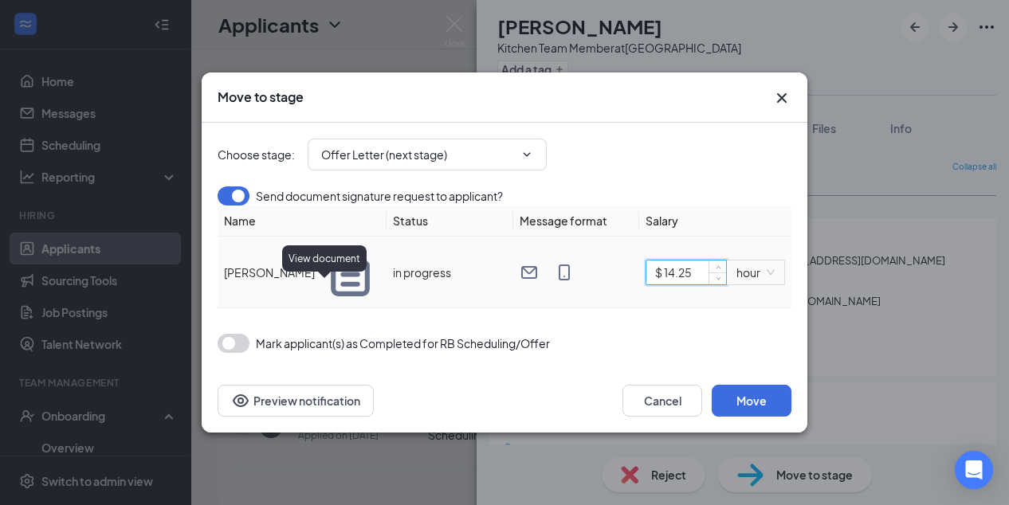
type input "$ 14.25"
click at [324, 291] on icon "Document" at bounding box center [350, 272] width 59 height 59
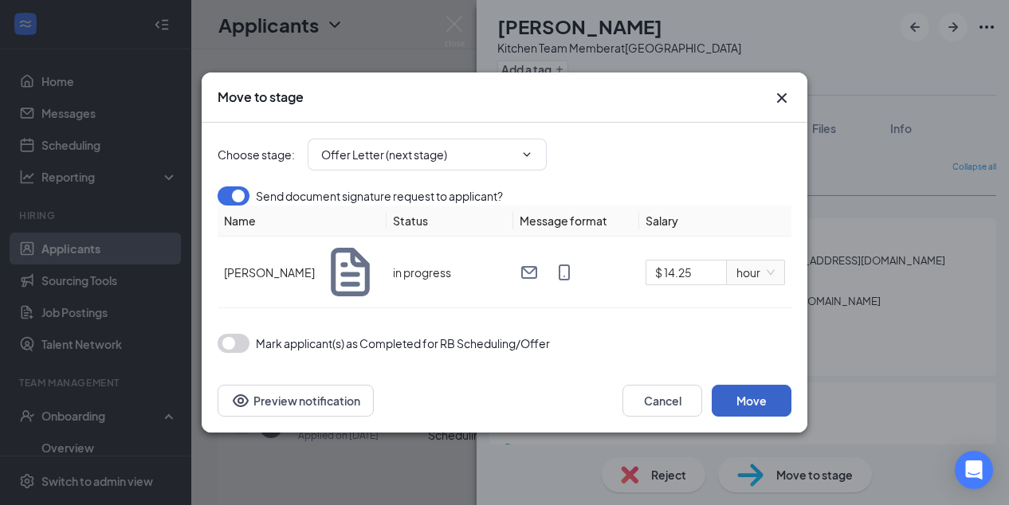
click at [751, 401] on button "Move" at bounding box center [752, 401] width 80 height 32
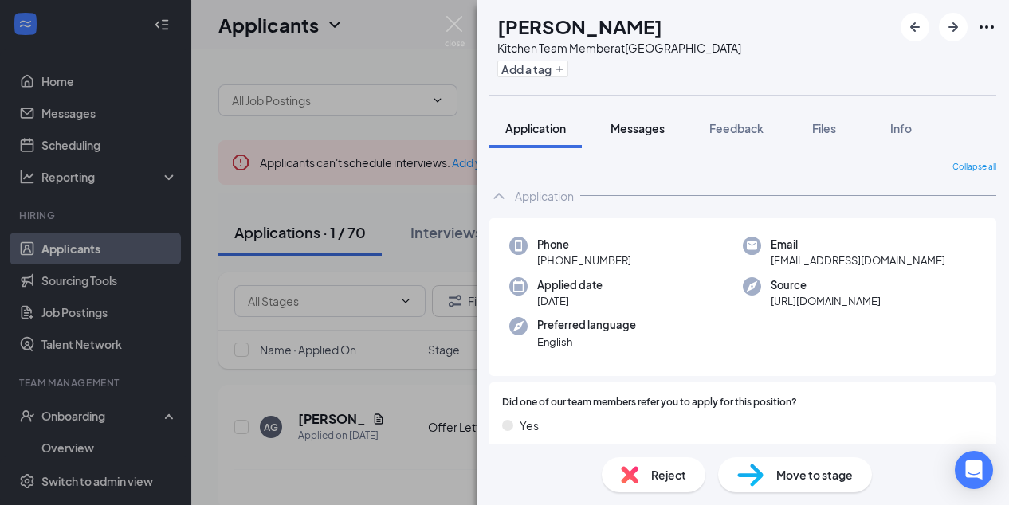
click at [644, 121] on span "Messages" at bounding box center [637, 128] width 54 height 14
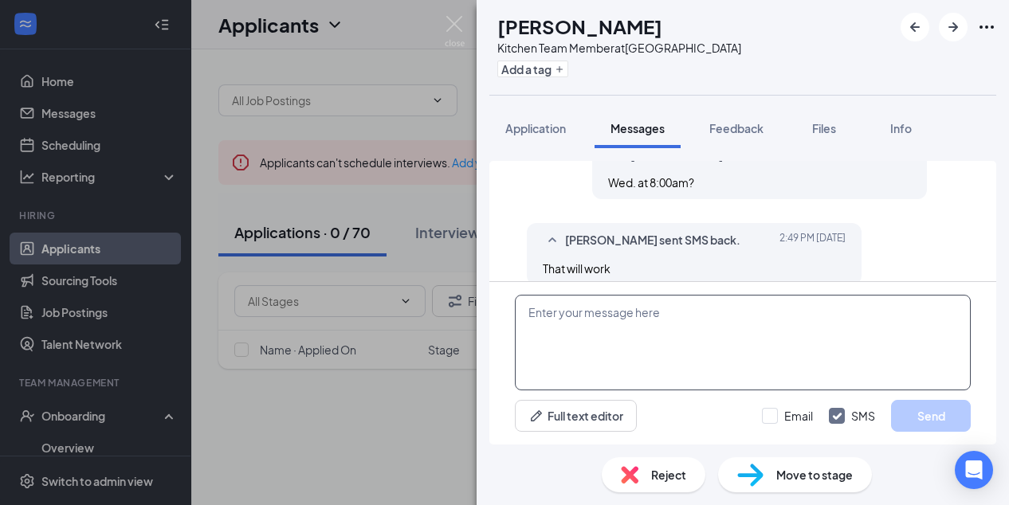
scroll to position [1772, 0]
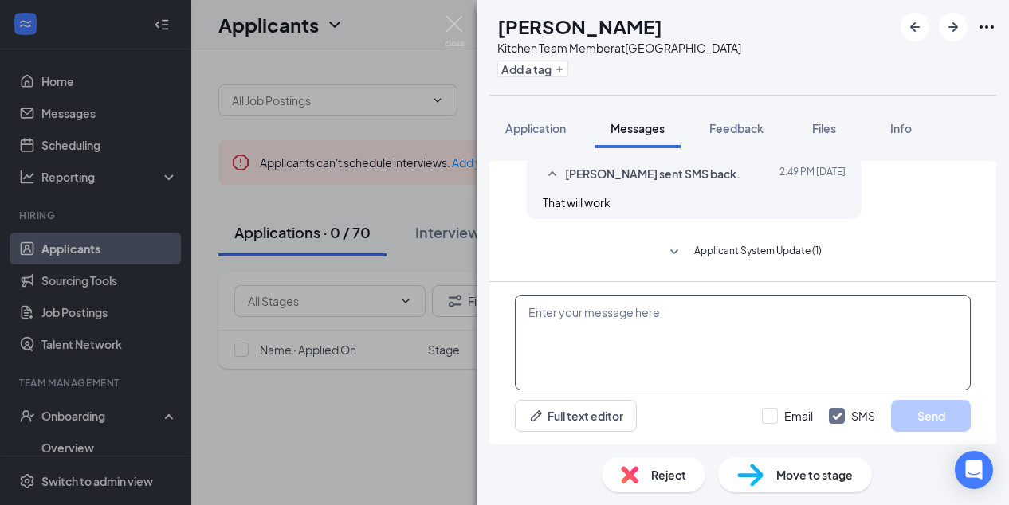
click at [546, 324] on textarea at bounding box center [743, 343] width 456 height 96
paste textarea "Great! I have sent your offer letter and will await your signature to send your…"
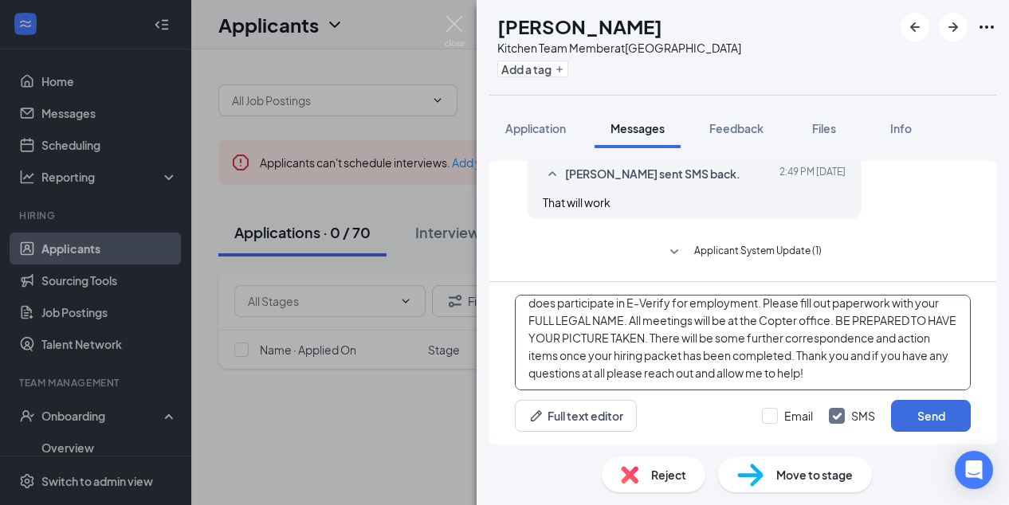
scroll to position [0, 0]
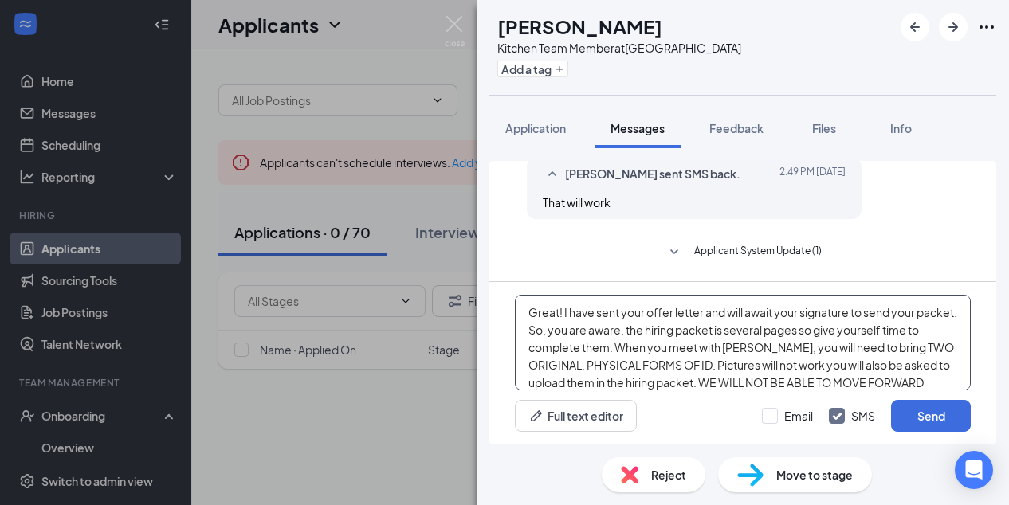
click at [563, 313] on textarea "Great! I have sent your offer letter and will await your signature to send your…" at bounding box center [743, 343] width 456 height 96
type textarea "Great! That will be [DATE]. I have sent your offer letter and will await your s…"
click at [770, 414] on input "Email" at bounding box center [787, 416] width 51 height 16
checkbox input "true"
click at [937, 415] on button "Send" at bounding box center [931, 416] width 80 height 32
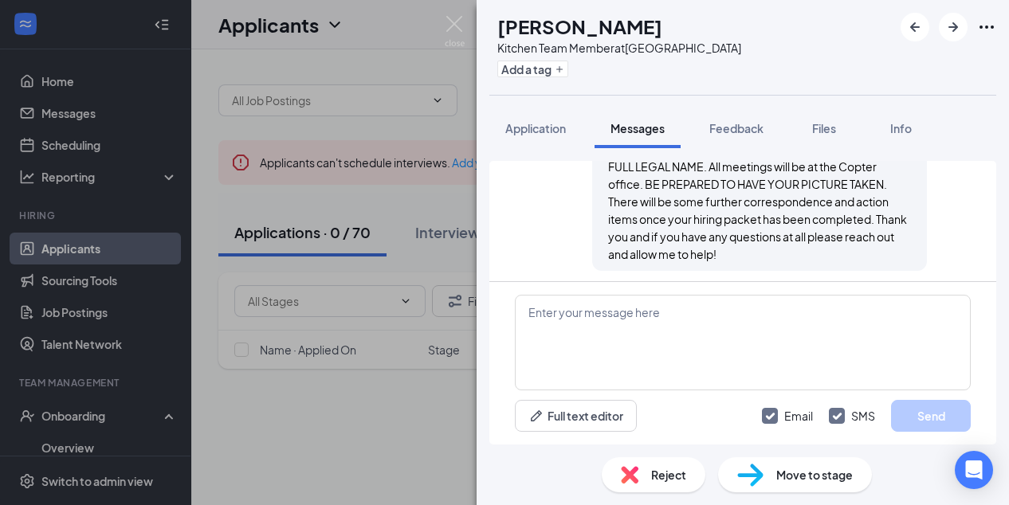
scroll to position [2722, 0]
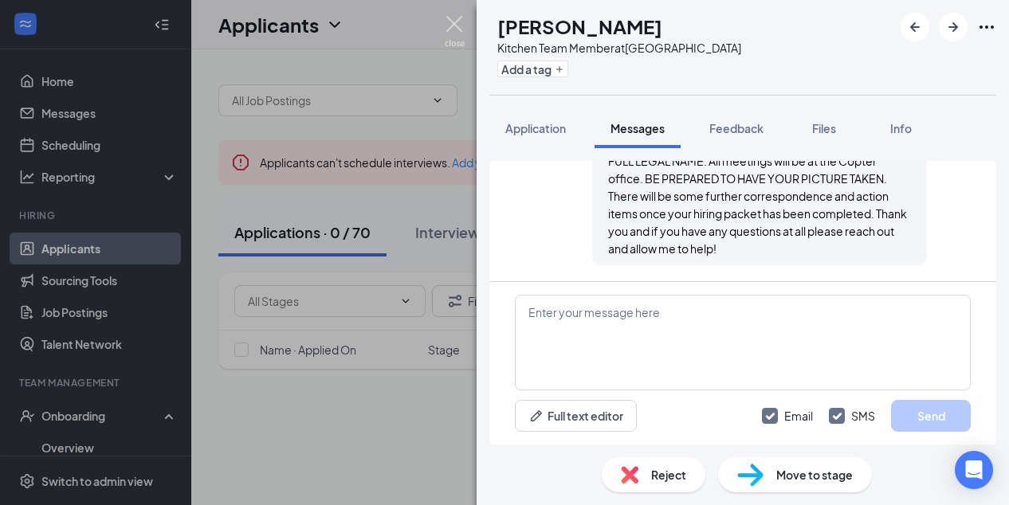
click at [456, 17] on img at bounding box center [455, 31] width 20 height 31
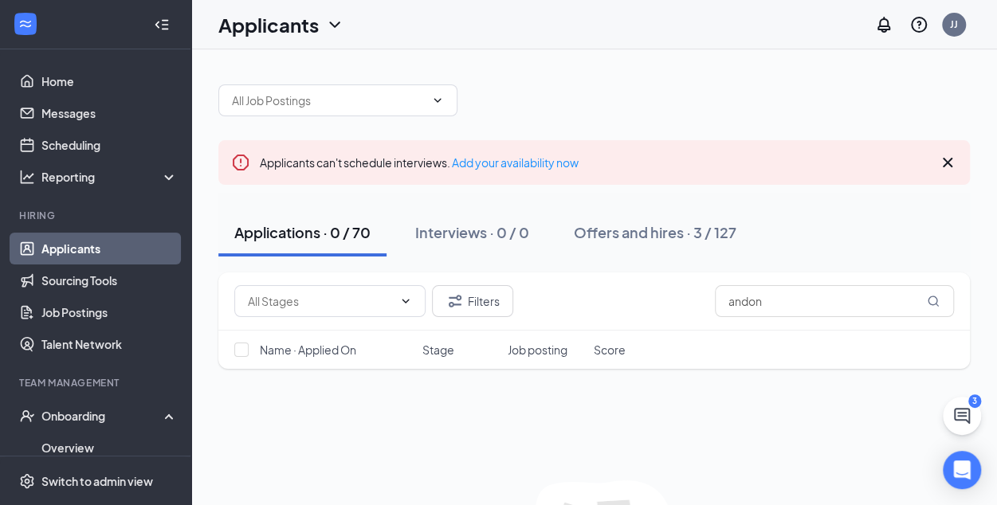
click at [940, 160] on icon "Cross" at bounding box center [947, 162] width 19 height 19
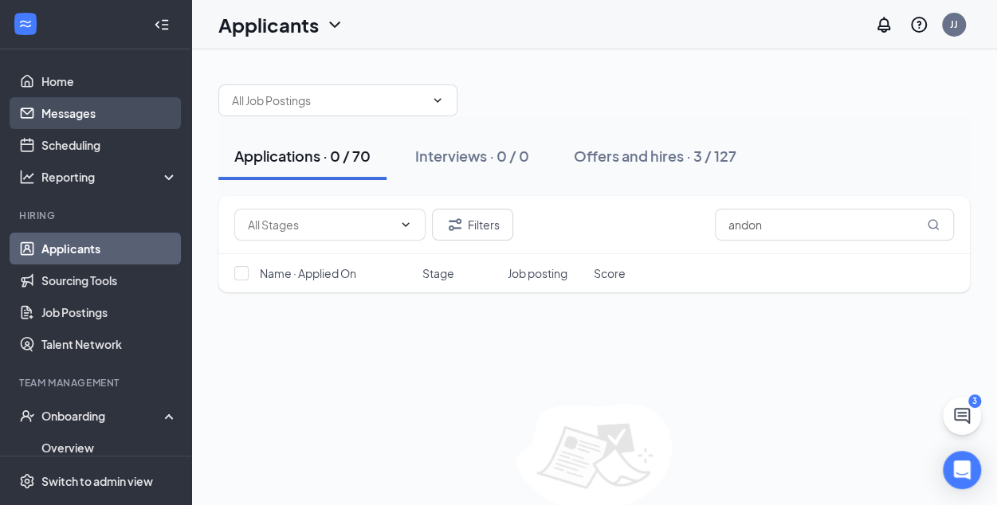
click at [69, 110] on link "Messages" at bounding box center [109, 113] width 136 height 32
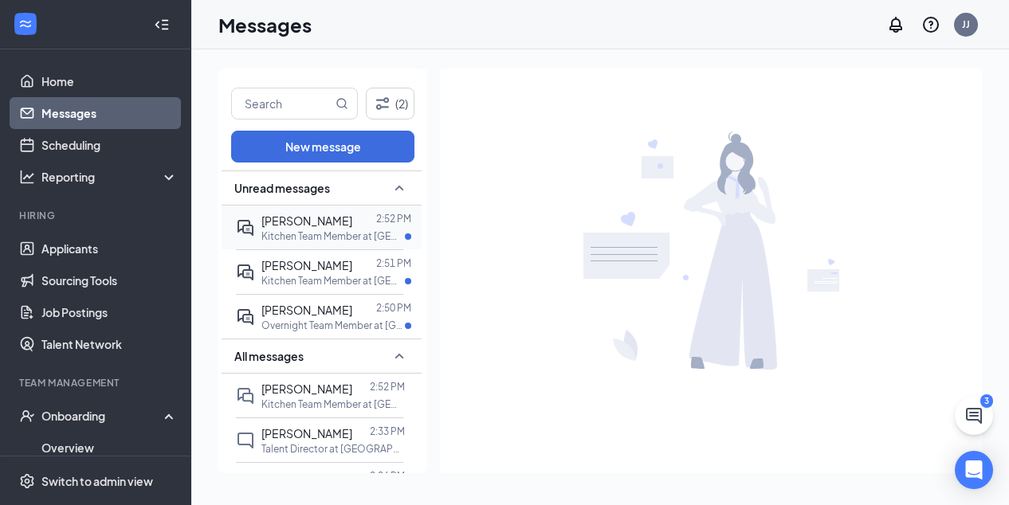
click at [360, 217] on div at bounding box center [364, 221] width 24 height 18
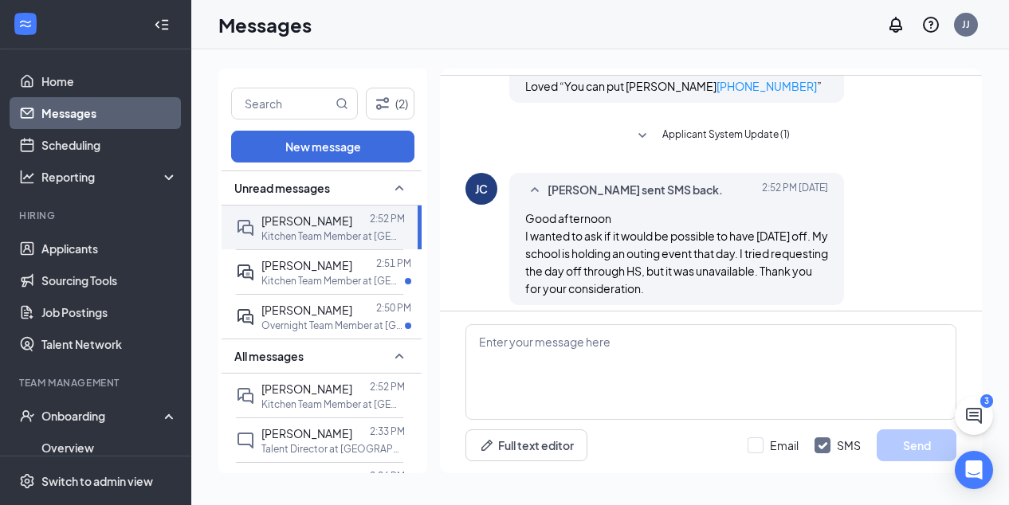
scroll to position [979, 0]
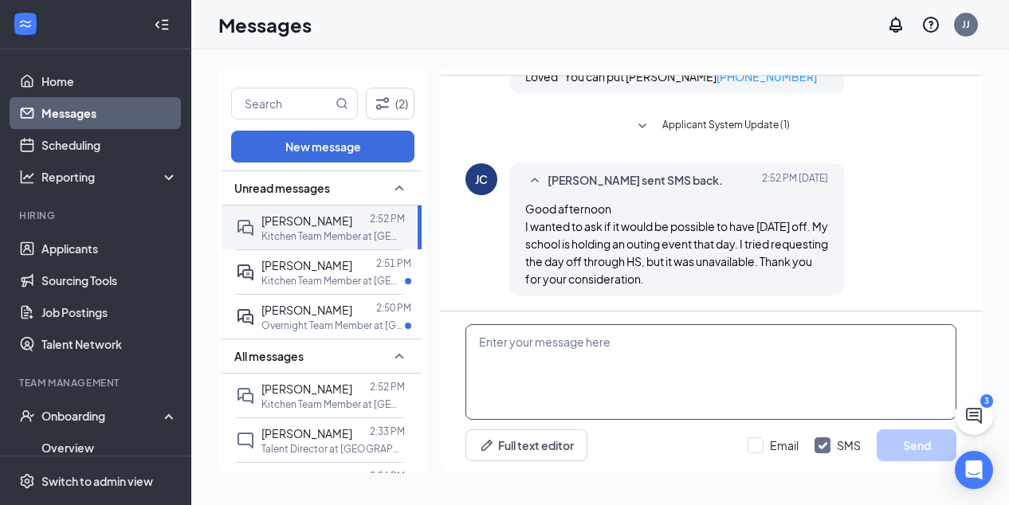
click at [503, 341] on textarea at bounding box center [710, 372] width 491 height 96
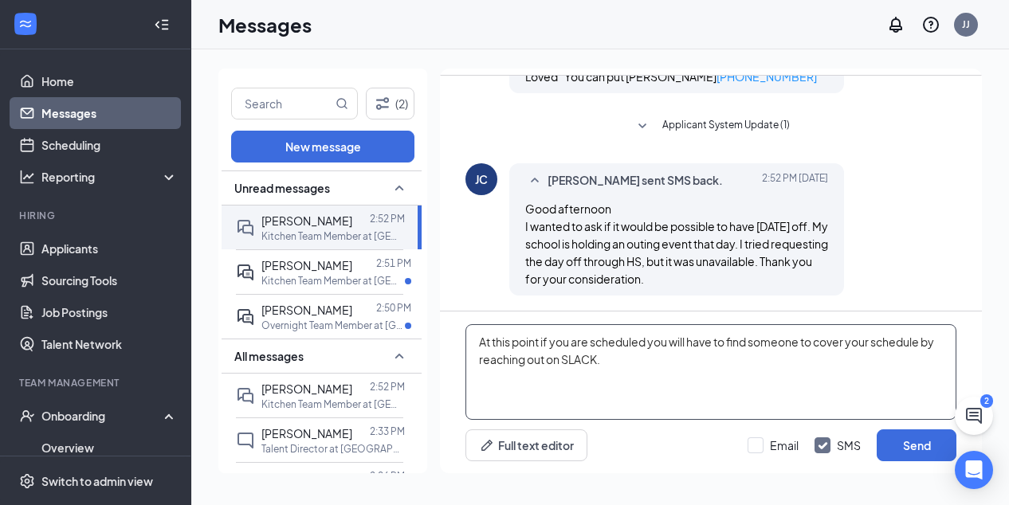
click at [924, 345] on textarea "At this point if you are scheduled you will have to find someone to cover your …" at bounding box center [710, 372] width 491 height 96
click at [655, 359] on textarea "At this point if you are scheduled you will have to find someone to cover your …" at bounding box center [710, 372] width 491 height 96
type textarea "At this point if you are scheduled you will have to find someone to cover your …"
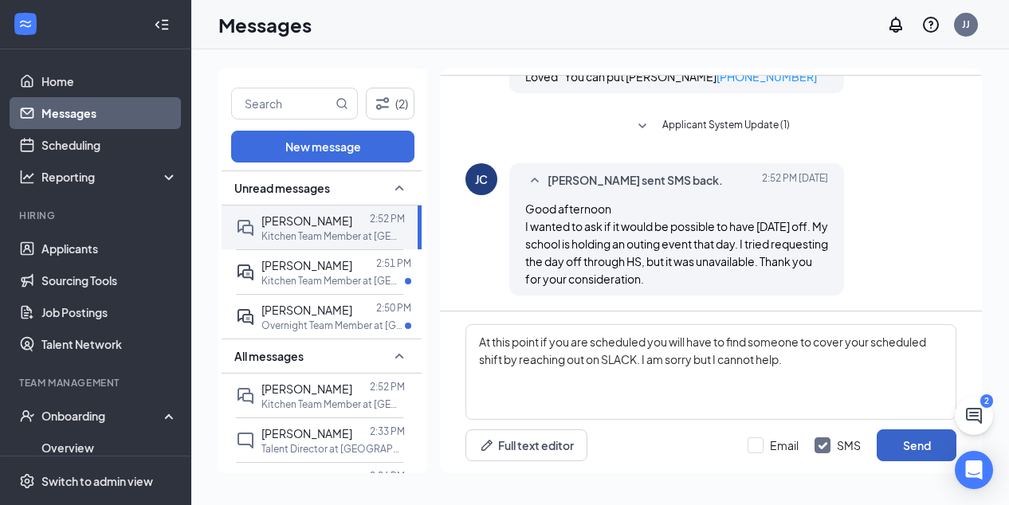
click at [909, 450] on button "Send" at bounding box center [917, 446] width 80 height 32
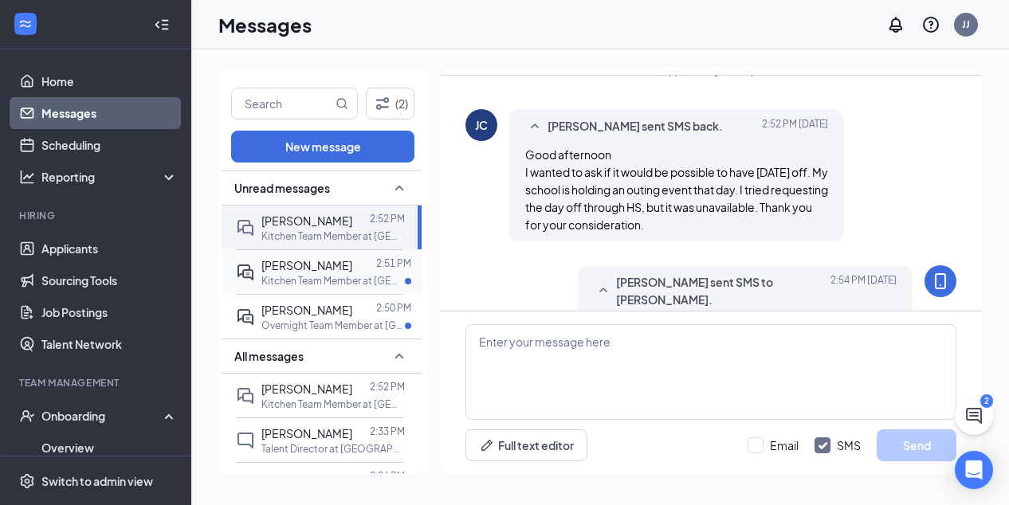
scroll to position [1116, 0]
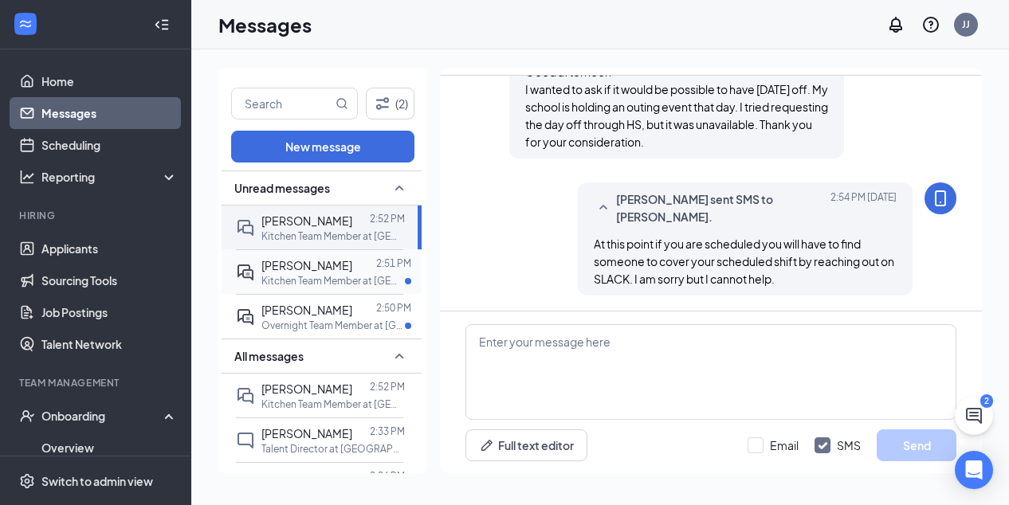
click at [335, 270] on span "[PERSON_NAME]" at bounding box center [306, 265] width 91 height 14
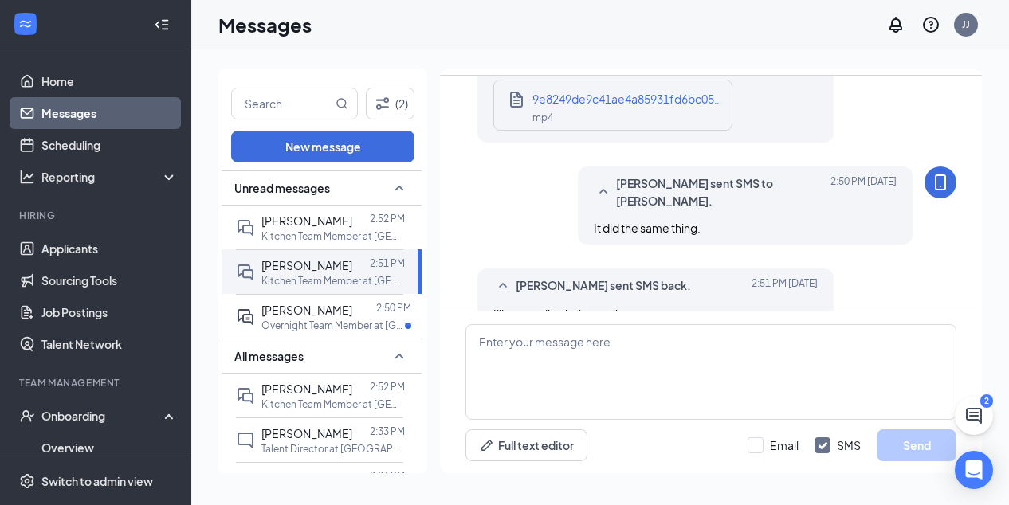
scroll to position [880, 0]
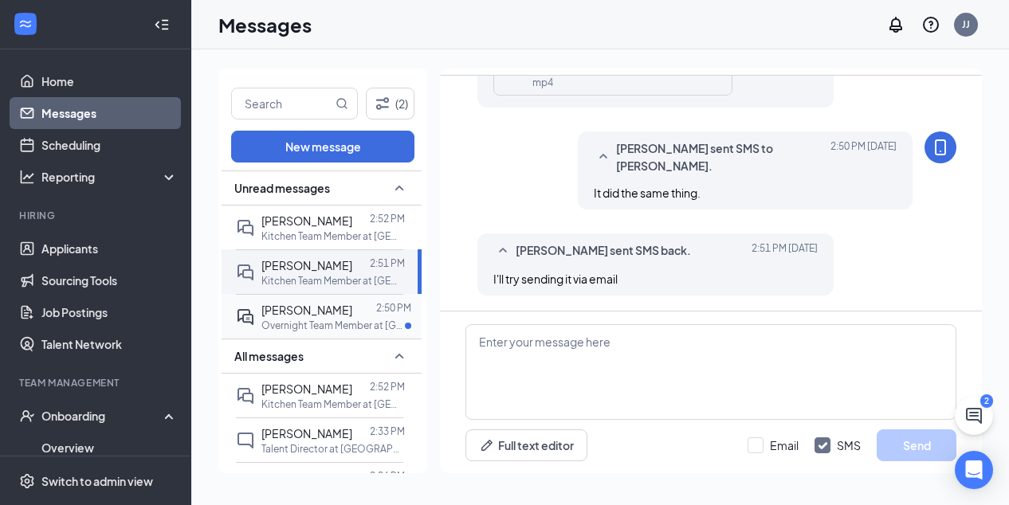
click at [320, 319] on p "Overnight Team Member at [GEOGRAPHIC_DATA]" at bounding box center [332, 326] width 143 height 14
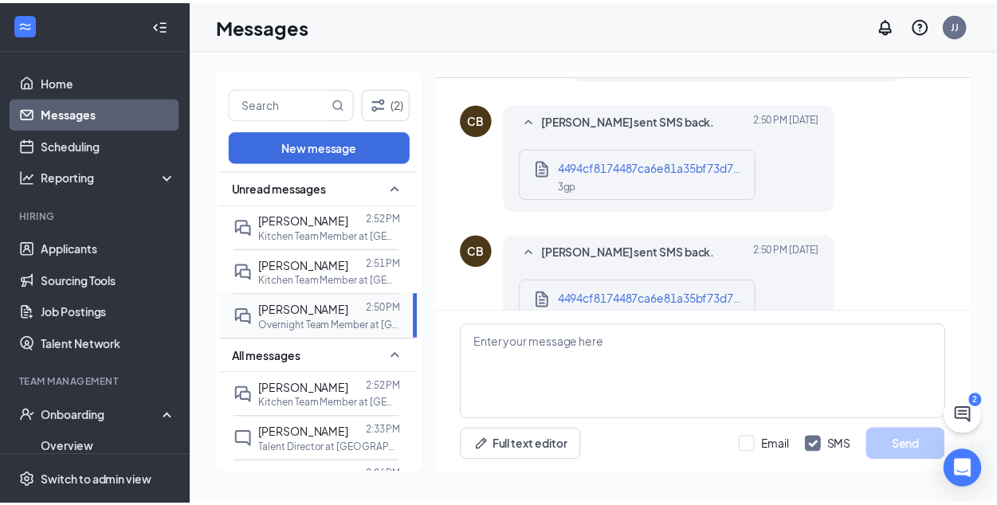
scroll to position [223, 0]
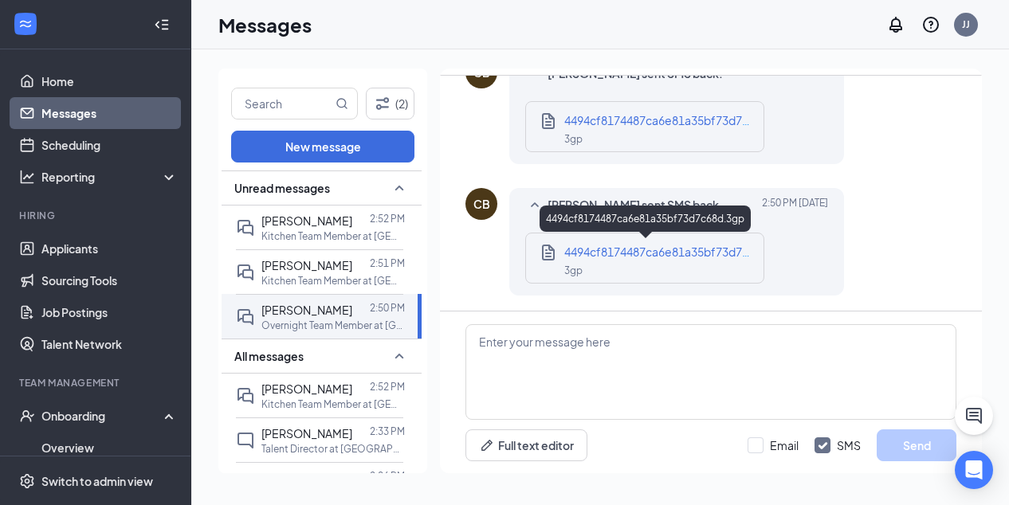
click at [673, 255] on span "4494cf8174487ca6e81a35bf73d7c68d.3gp" at bounding box center [678, 252] width 228 height 14
click at [587, 249] on span "4494cf8174487ca6e81a35bf73d7c68d.3gp" at bounding box center [678, 252] width 228 height 14
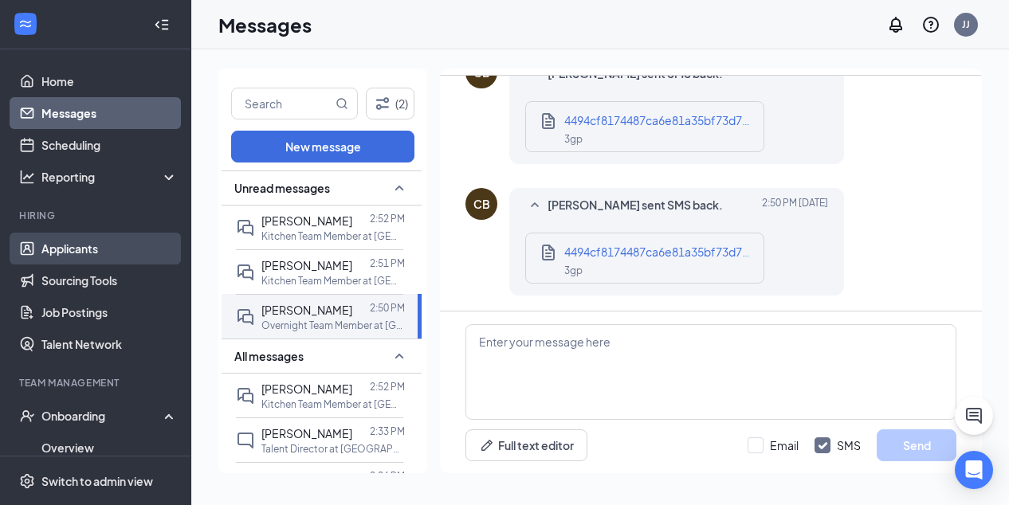
click at [72, 246] on link "Applicants" at bounding box center [109, 249] width 136 height 32
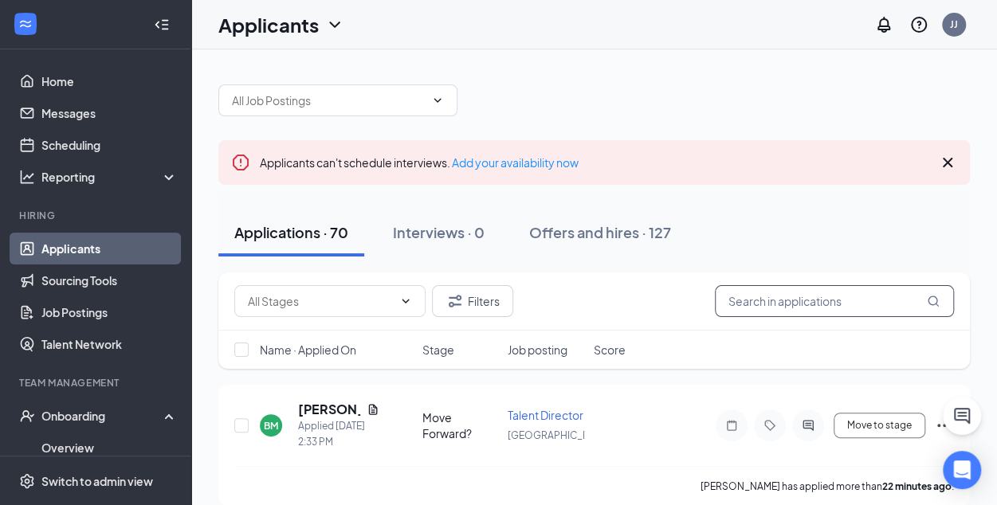
click at [740, 303] on input "text" at bounding box center [834, 301] width 239 height 32
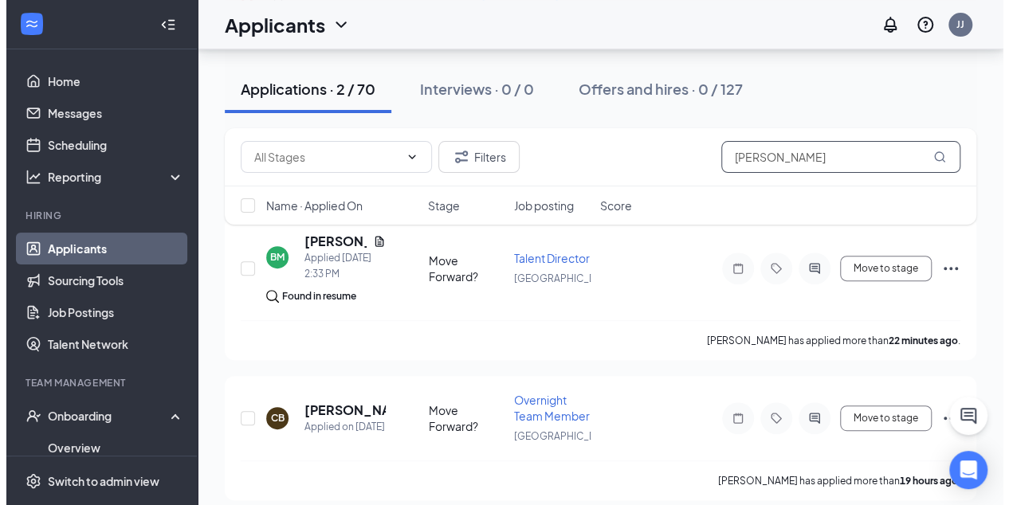
scroll to position [180, 0]
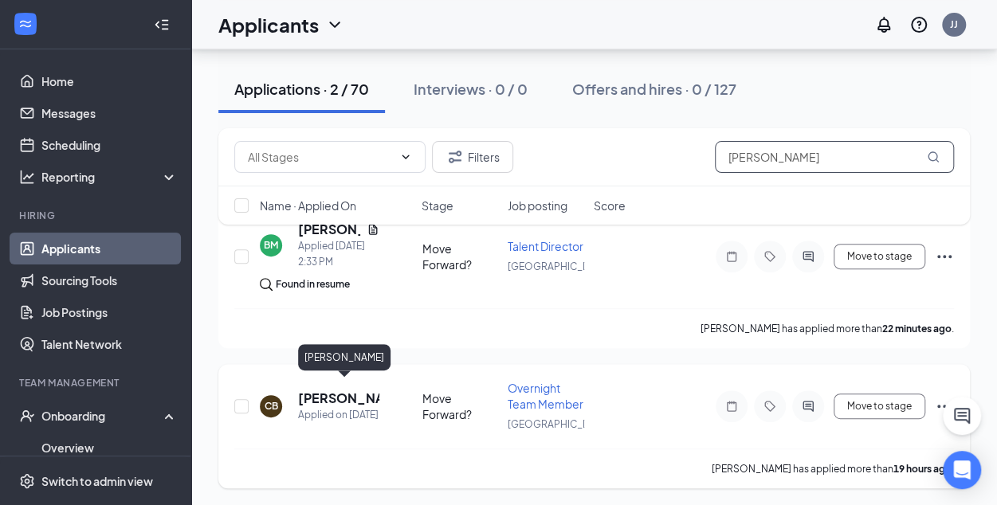
type input "[PERSON_NAME]"
click at [336, 390] on h5 "[PERSON_NAME]" at bounding box center [338, 399] width 81 height 18
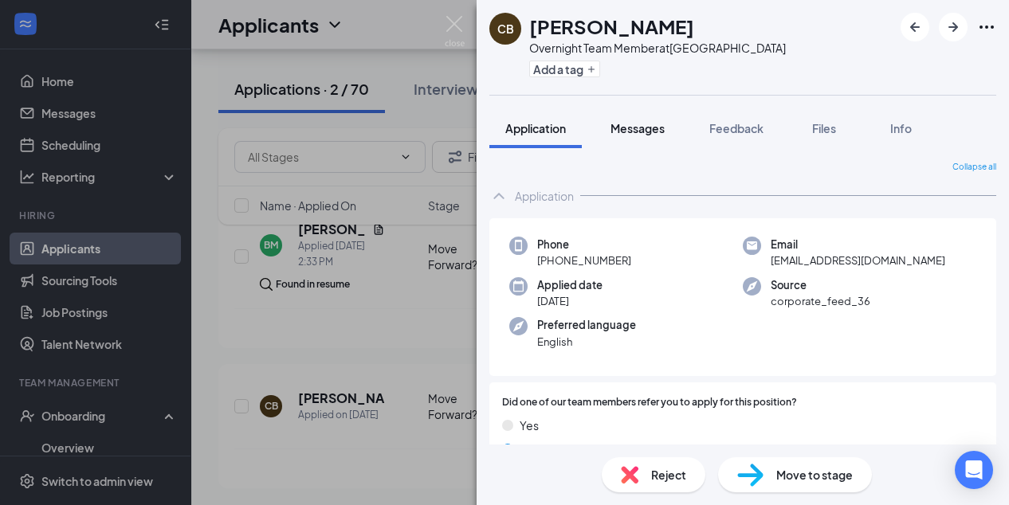
click at [636, 128] on span "Messages" at bounding box center [637, 128] width 54 height 14
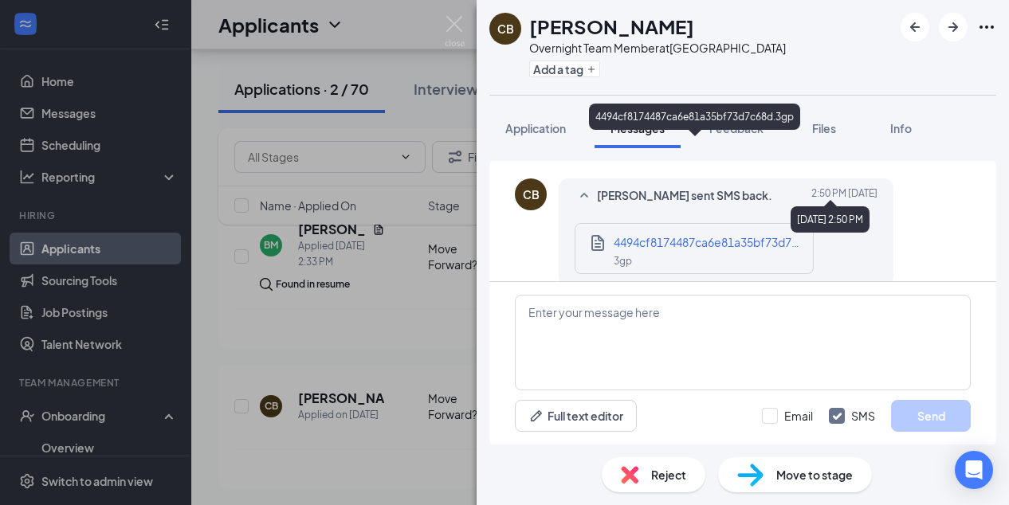
scroll to position [338, 0]
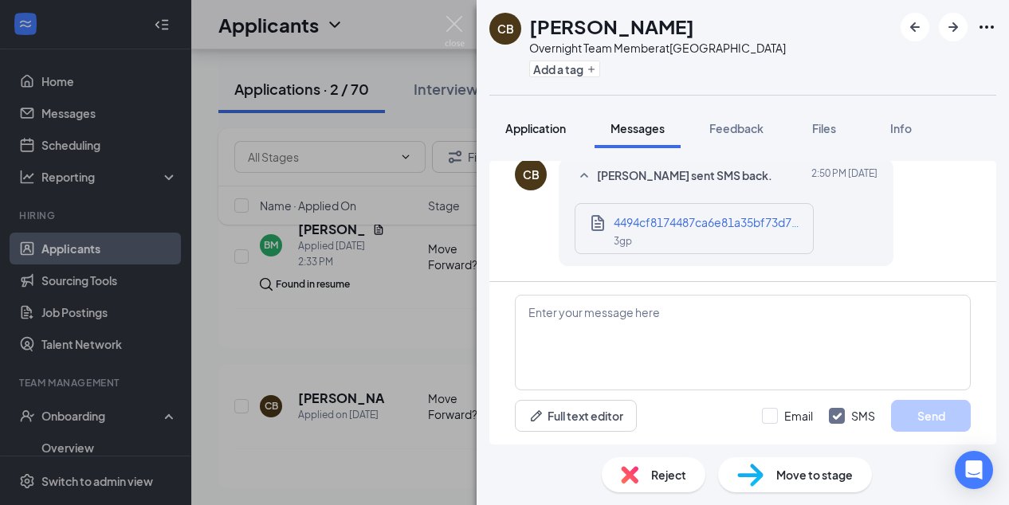
click at [544, 130] on span "Application" at bounding box center [535, 128] width 61 height 14
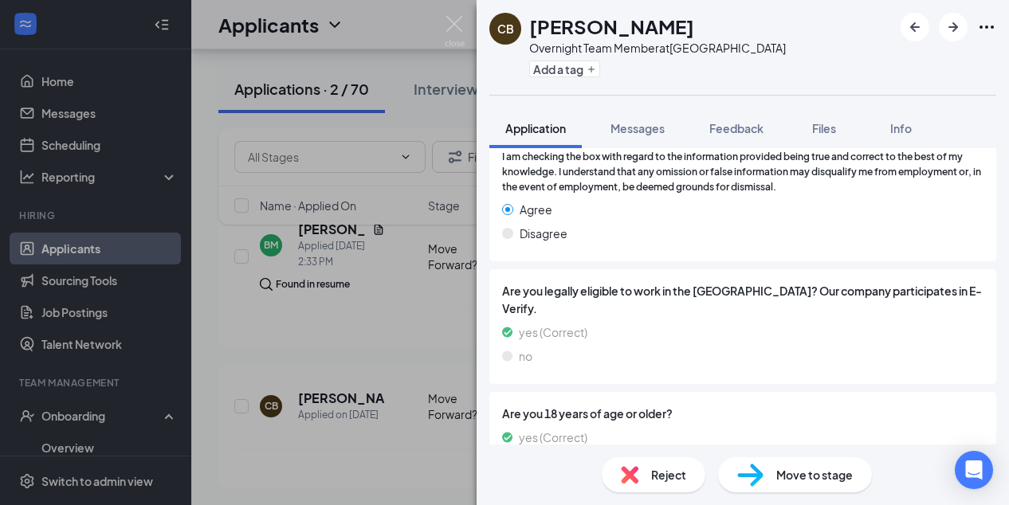
scroll to position [1466, 0]
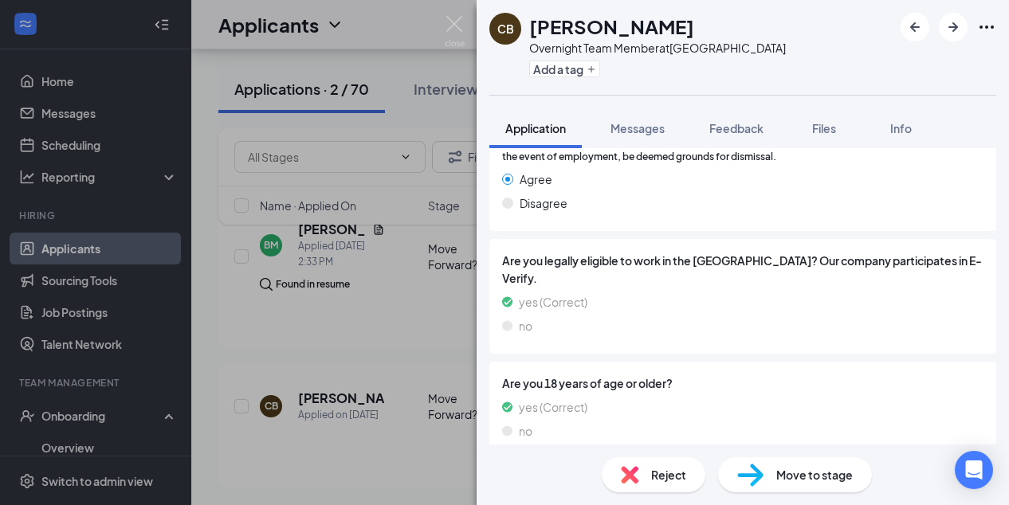
click at [806, 479] on span "Move to stage" at bounding box center [814, 475] width 77 height 18
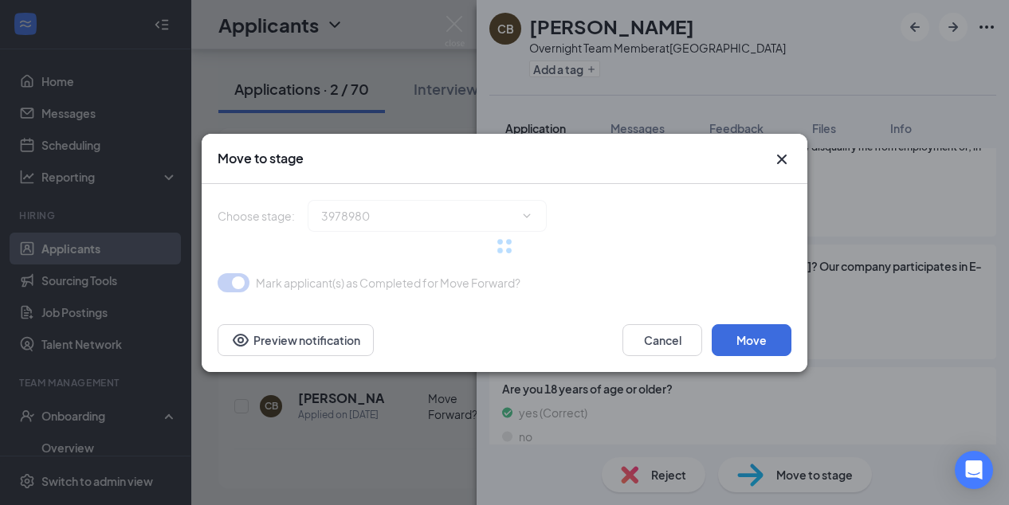
type input "Applicant Review (next stage)"
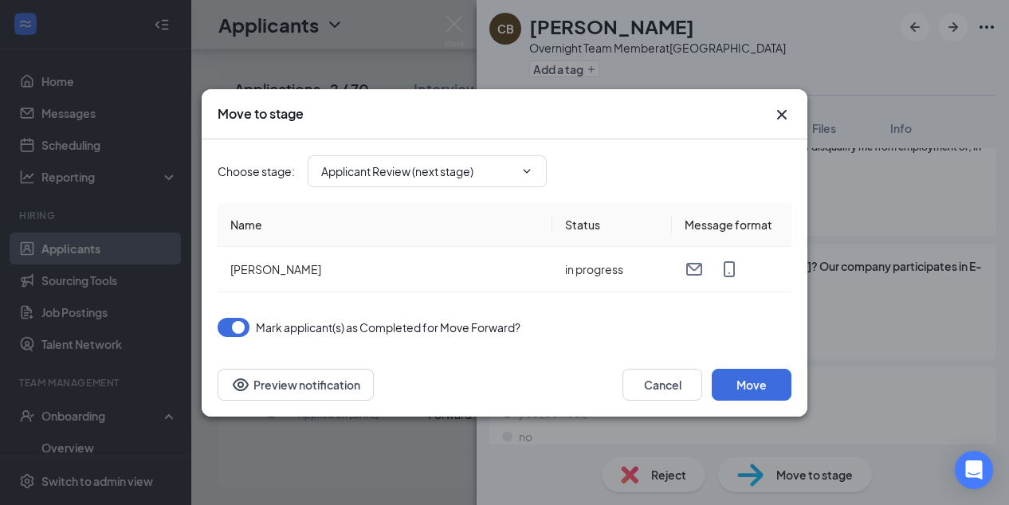
click at [234, 324] on button "button" at bounding box center [234, 327] width 32 height 19
click at [751, 383] on button "Move" at bounding box center [752, 385] width 80 height 32
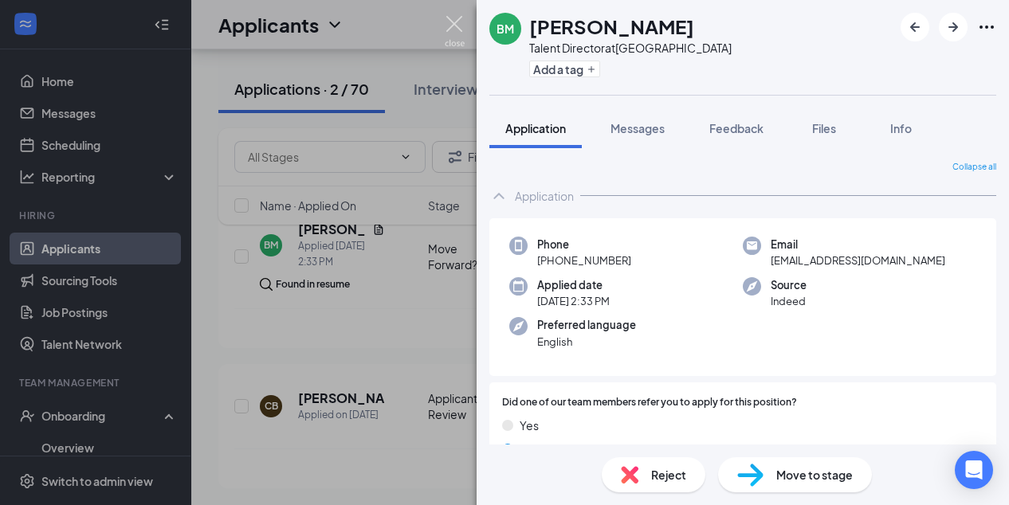
click at [456, 22] on img at bounding box center [455, 31] width 20 height 31
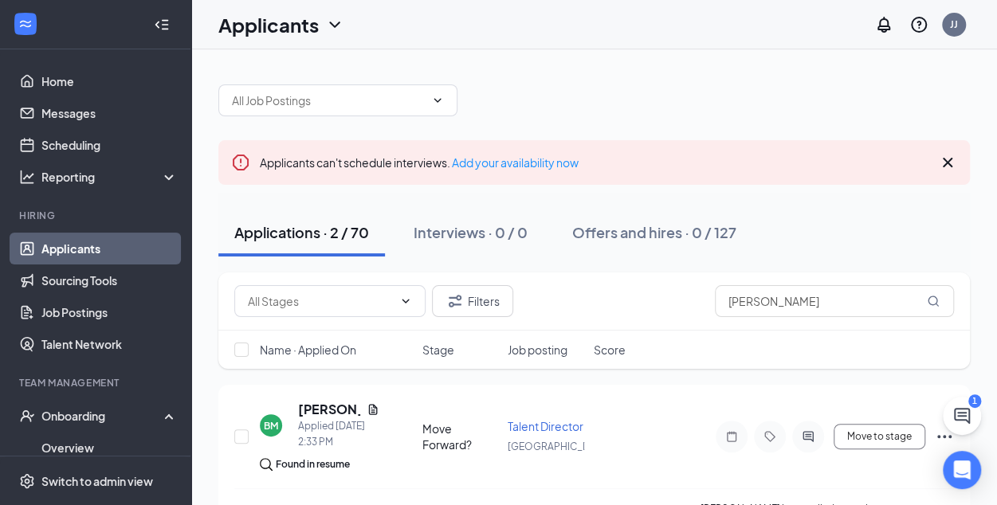
click at [951, 162] on icon "Cross" at bounding box center [947, 162] width 19 height 19
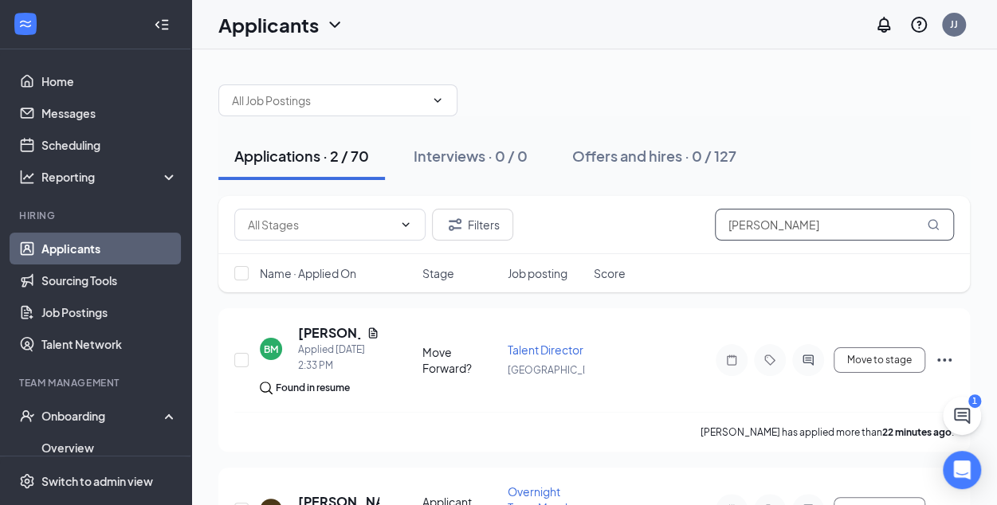
drag, startPoint x: 787, startPoint y: 221, endPoint x: 614, endPoint y: 222, distance: 173.7
click at [614, 222] on div "Filters [PERSON_NAME]" at bounding box center [594, 225] width 720 height 32
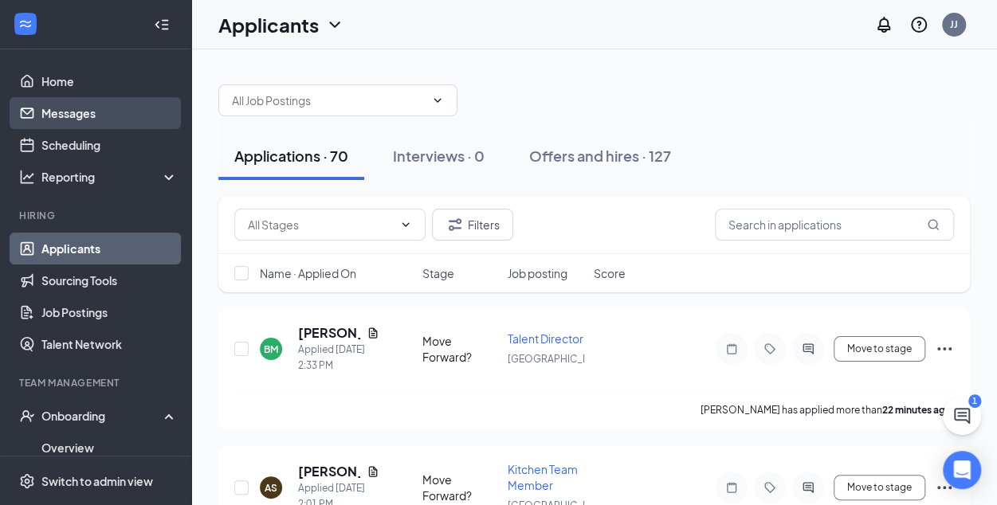
click at [69, 112] on link "Messages" at bounding box center [109, 113] width 136 height 32
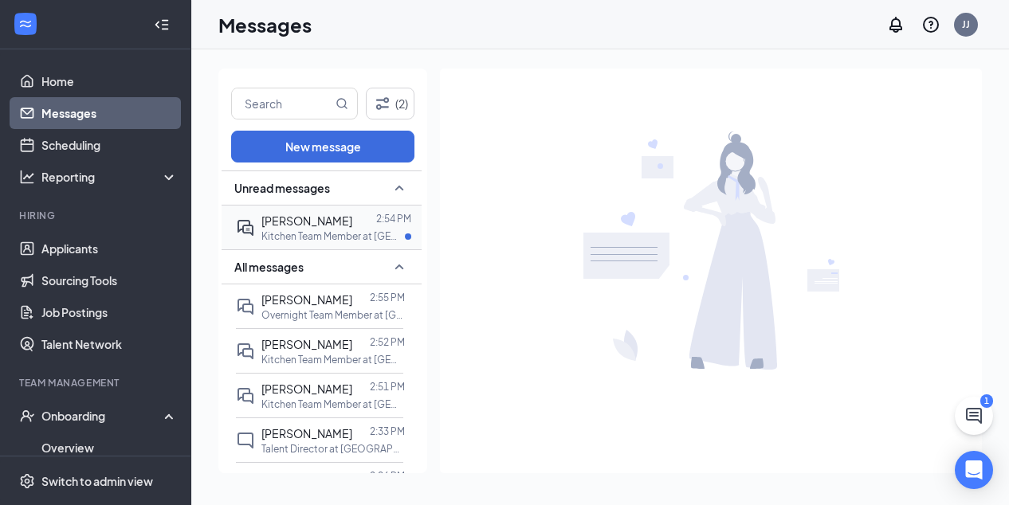
click at [335, 230] on p "Kitchen Team Member at [GEOGRAPHIC_DATA]" at bounding box center [332, 237] width 143 height 14
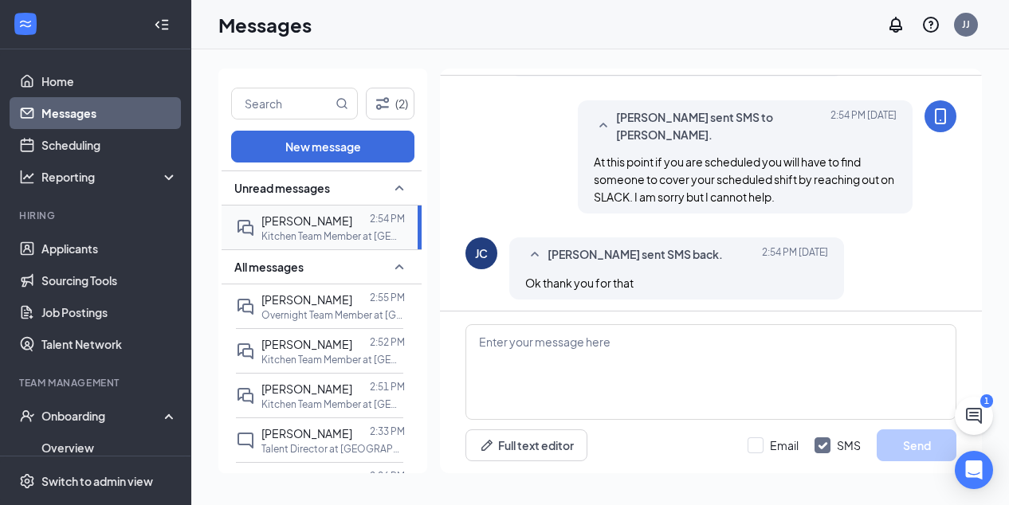
scroll to position [998, 0]
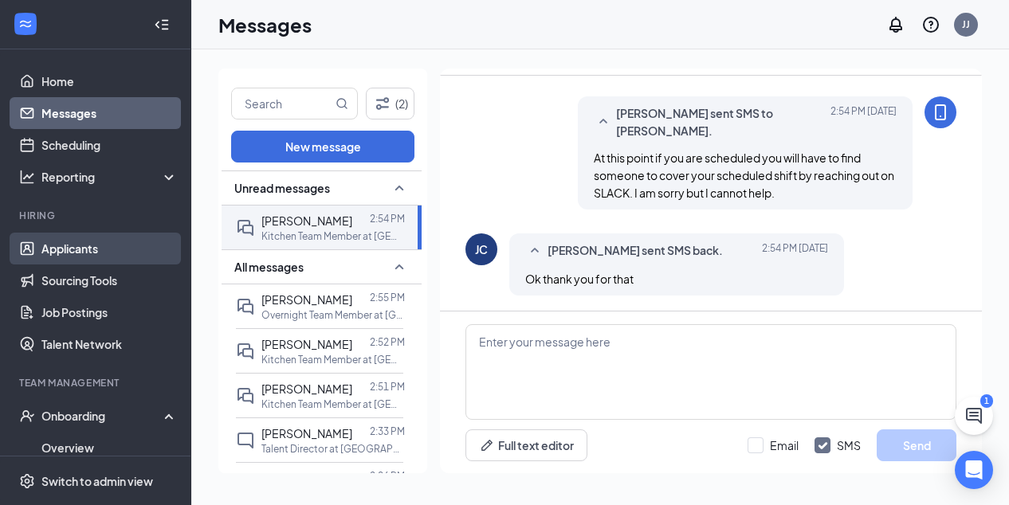
click at [75, 246] on link "Applicants" at bounding box center [109, 249] width 136 height 32
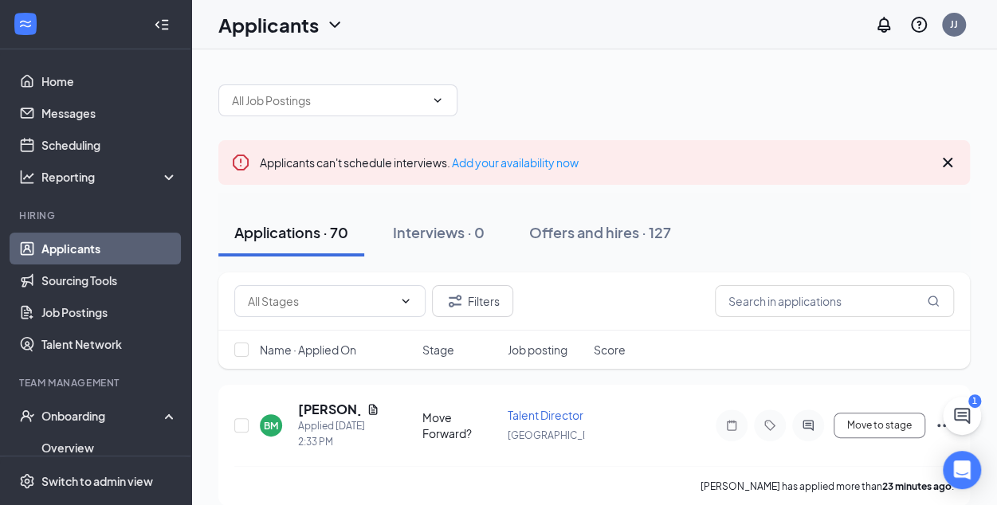
click at [938, 160] on icon "Cross" at bounding box center [947, 162] width 19 height 19
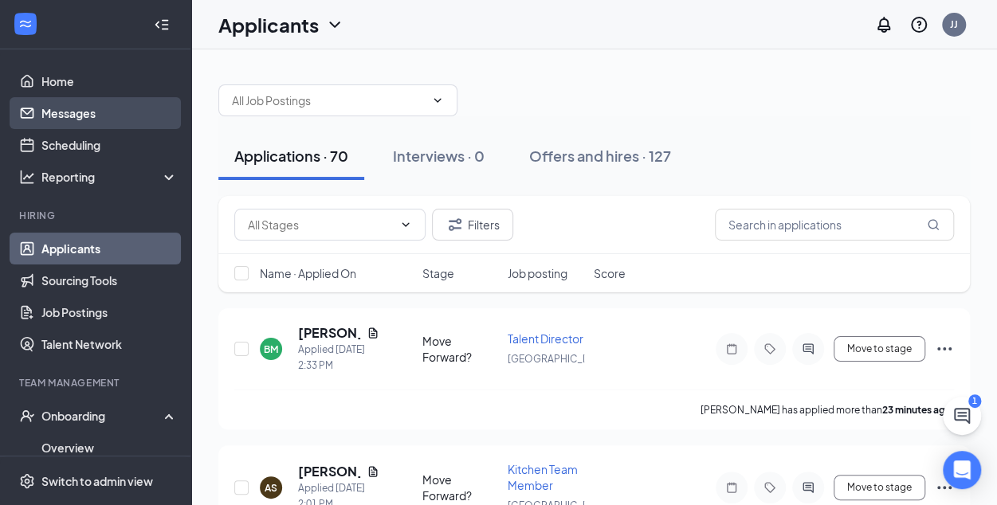
click at [70, 112] on link "Messages" at bounding box center [109, 113] width 136 height 32
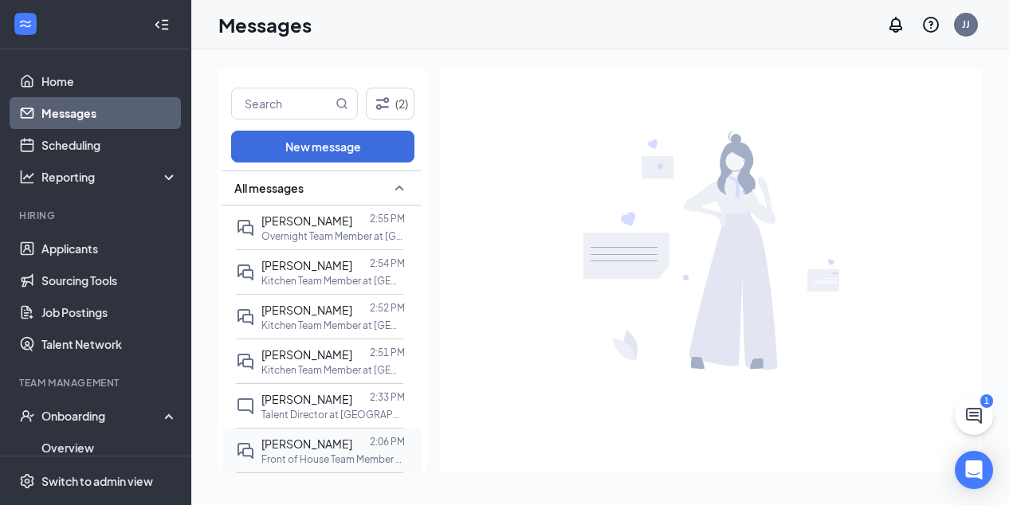
click at [352, 447] on div at bounding box center [361, 444] width 18 height 18
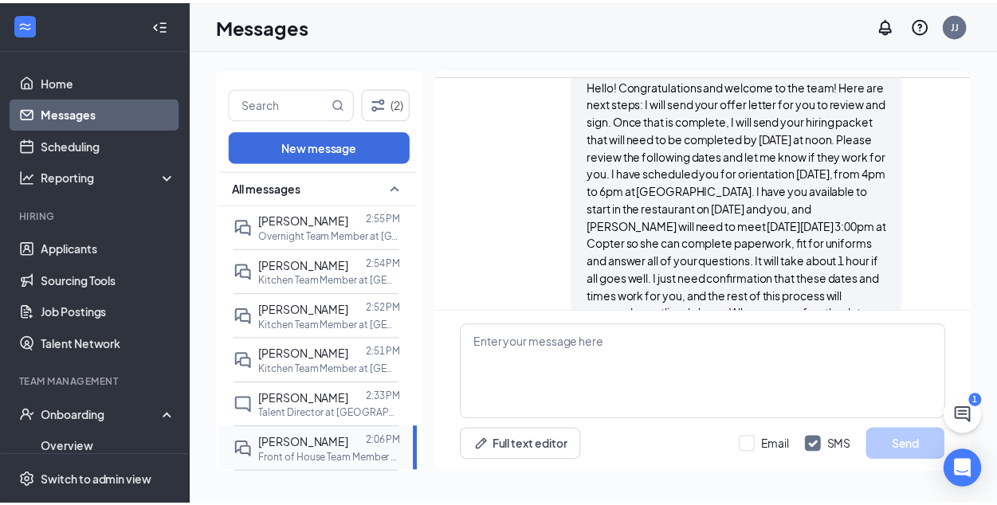
scroll to position [1637, 0]
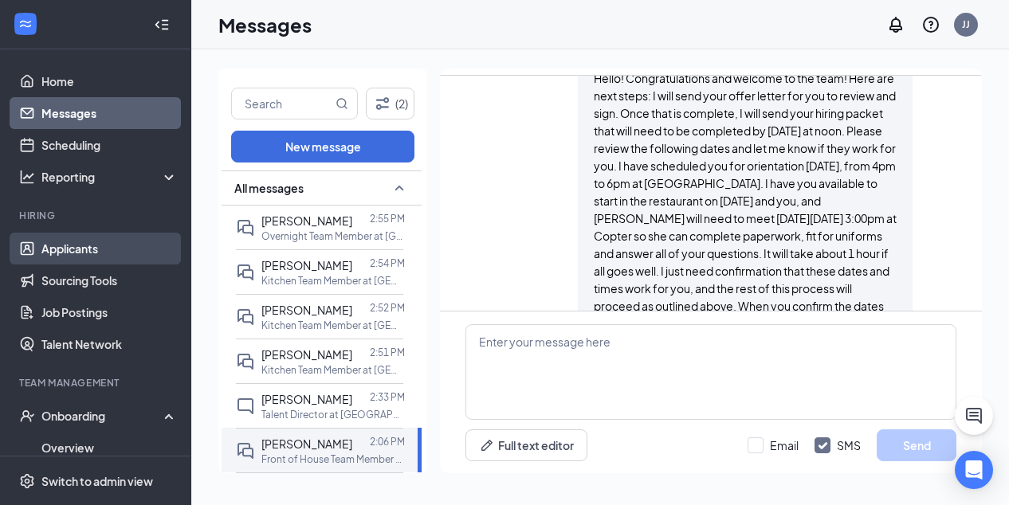
click at [100, 238] on link "Applicants" at bounding box center [109, 249] width 136 height 32
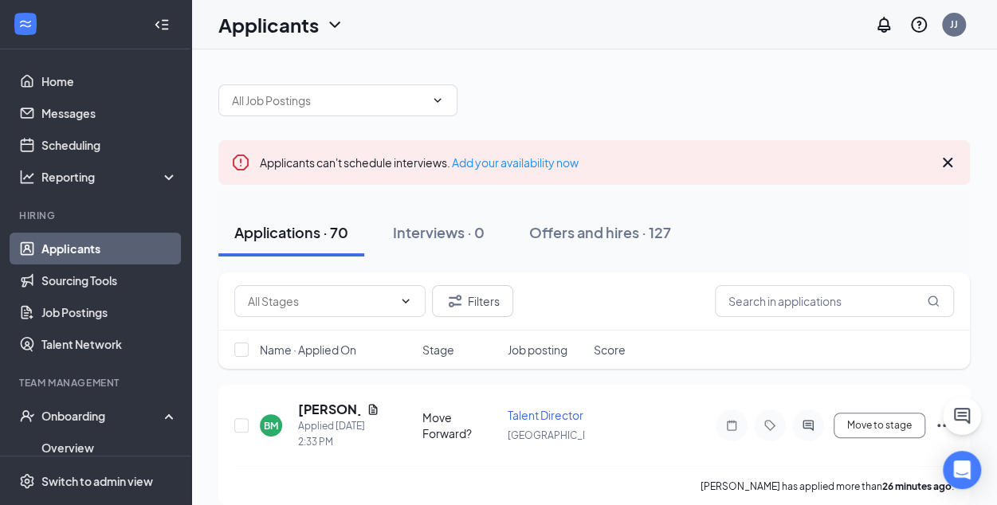
click at [949, 157] on icon "Cross" at bounding box center [947, 162] width 19 height 19
